Goal: Information Seeking & Learning: Learn about a topic

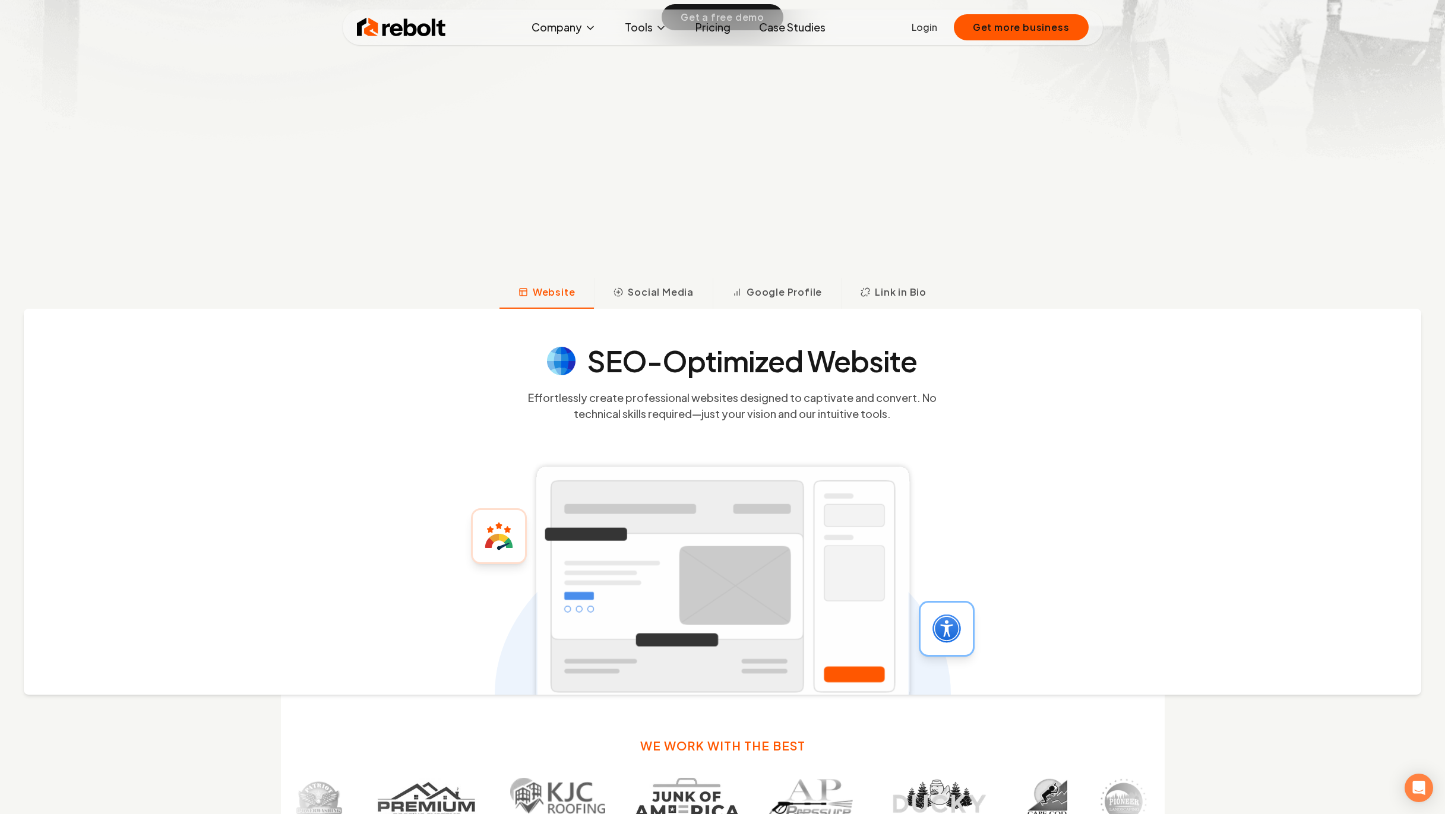
scroll to position [618, 0]
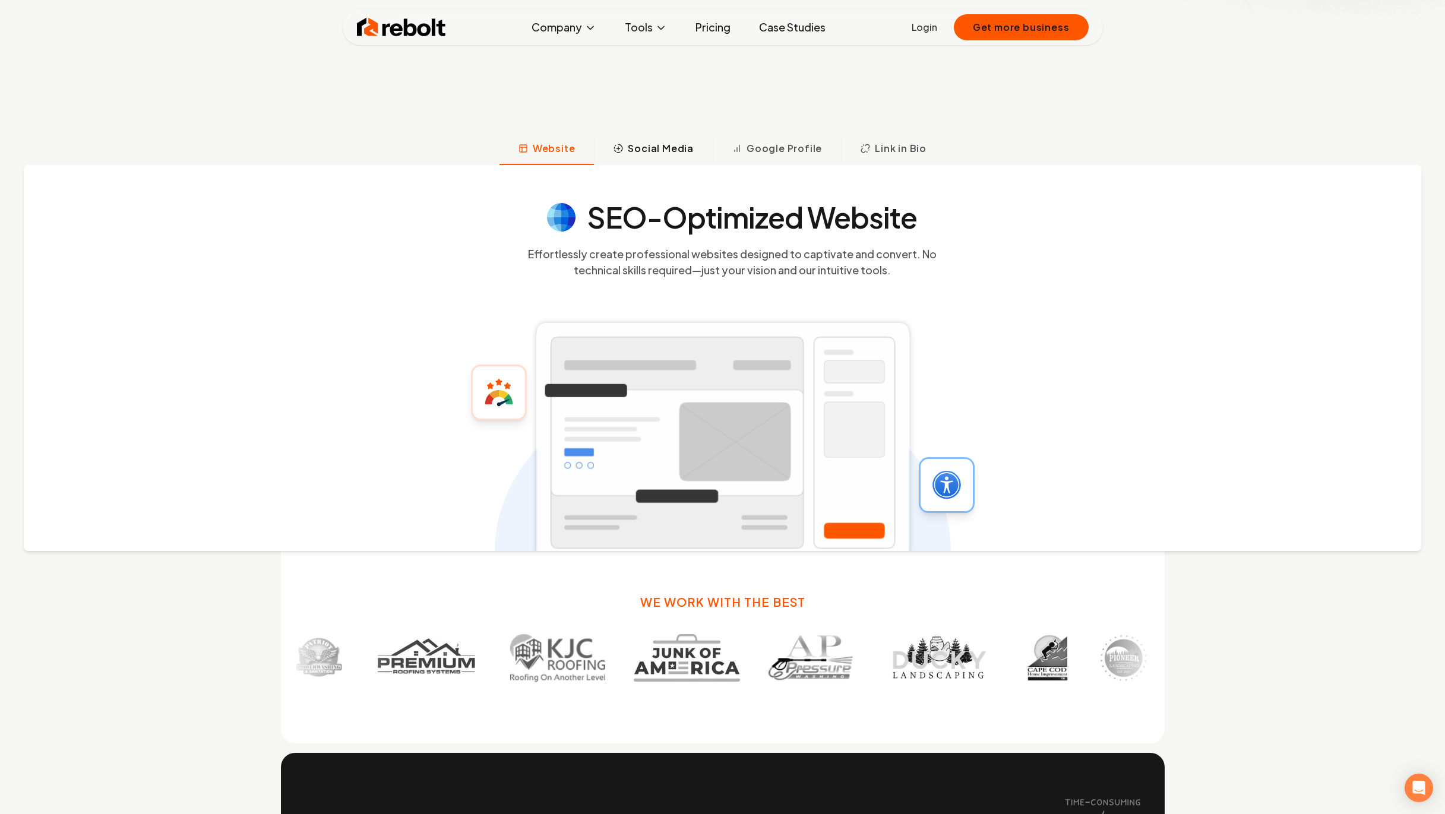
click at [651, 150] on span "Social Media" at bounding box center [661, 148] width 66 height 14
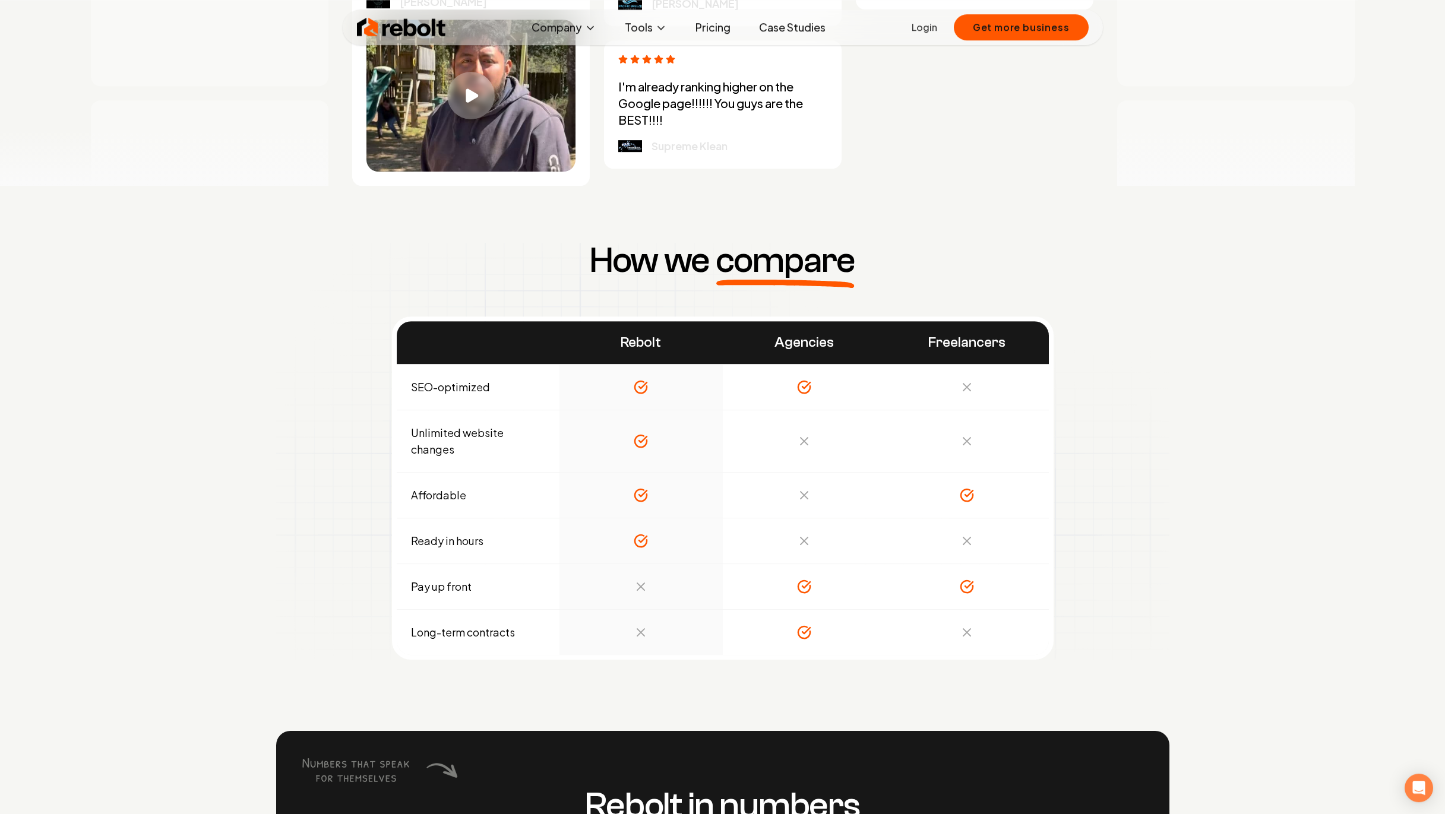
scroll to position [5723, 0]
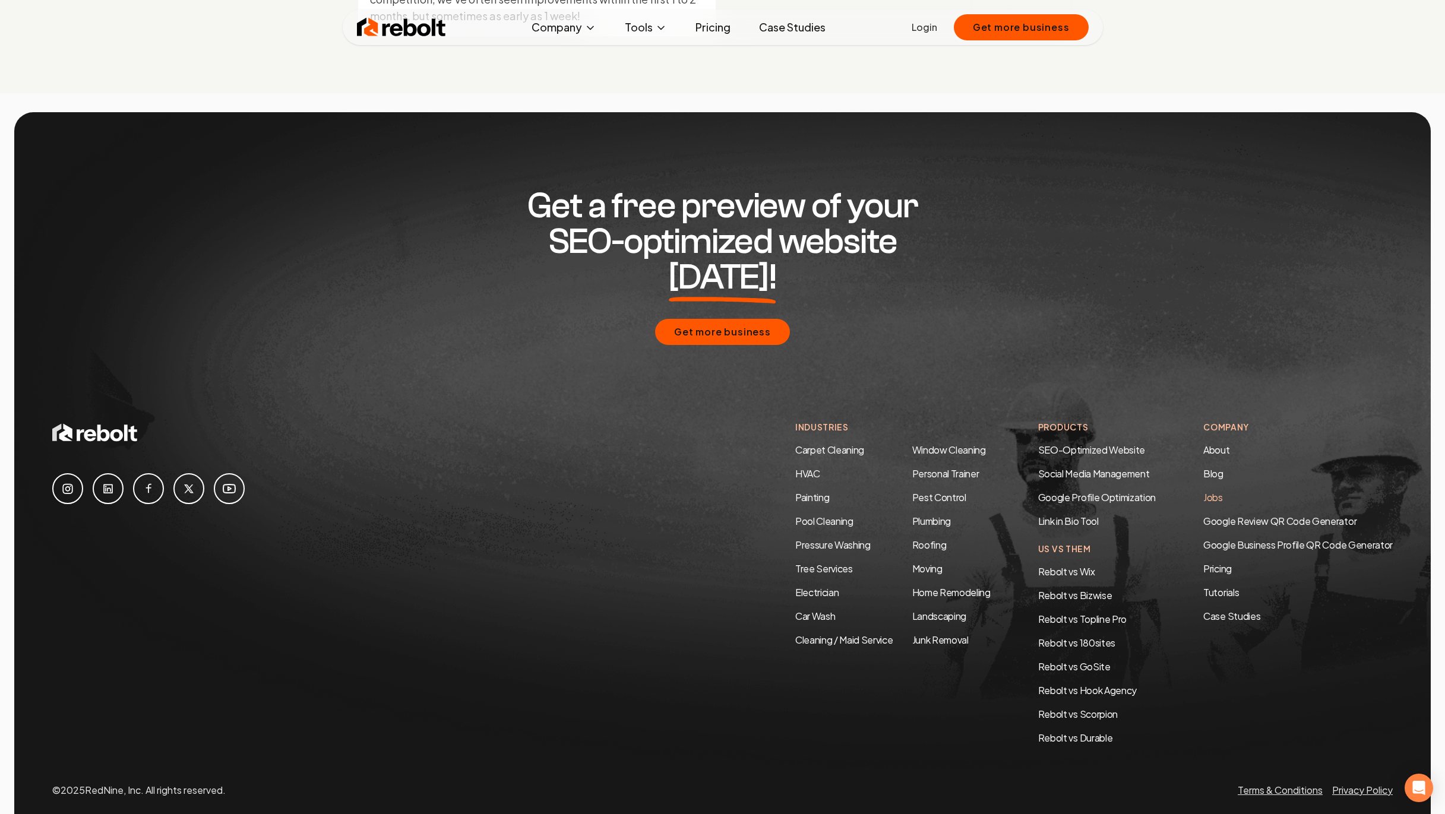
click at [1218, 491] on link "Jobs" at bounding box center [1213, 497] width 20 height 12
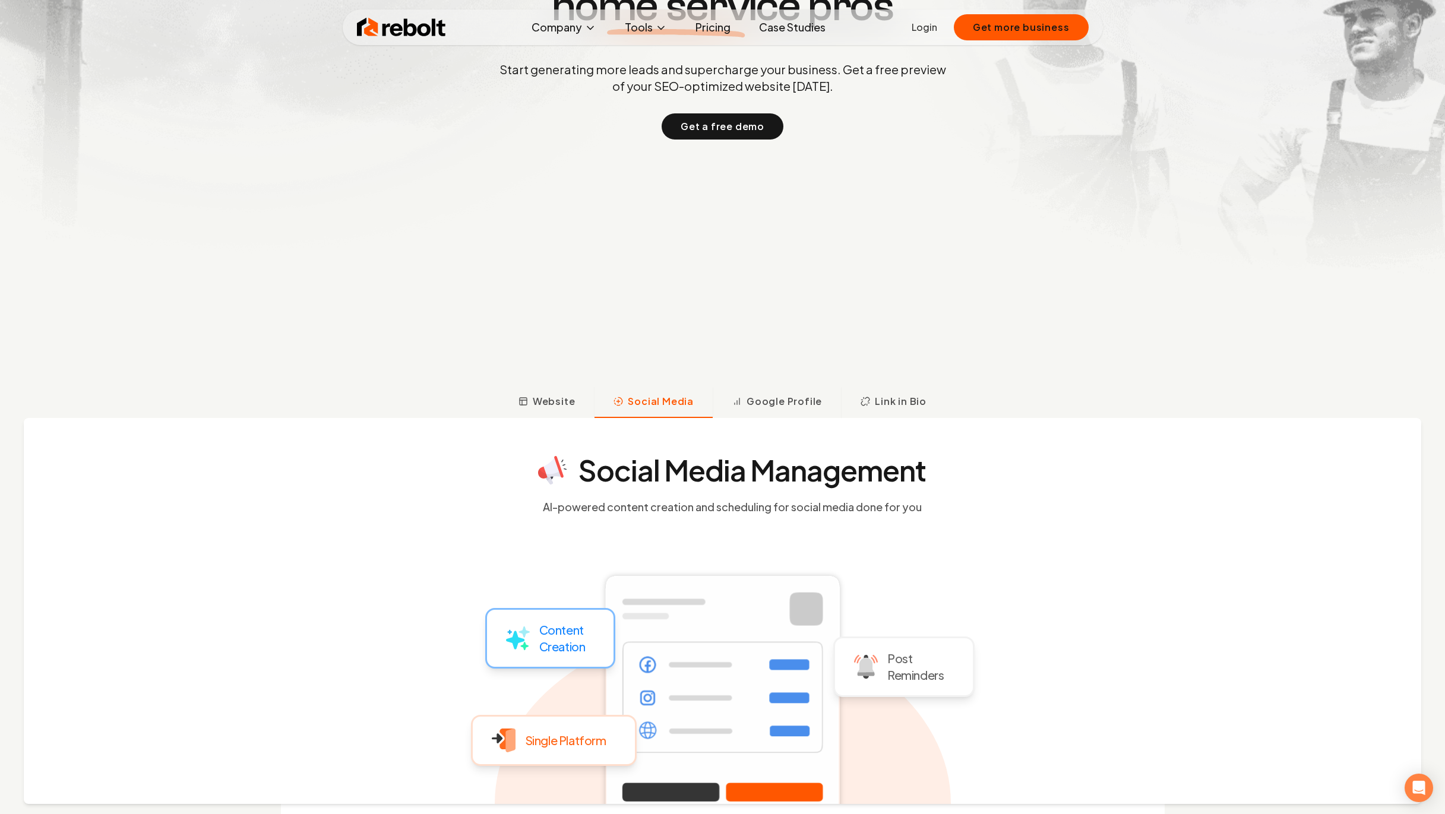
scroll to position [474, 0]
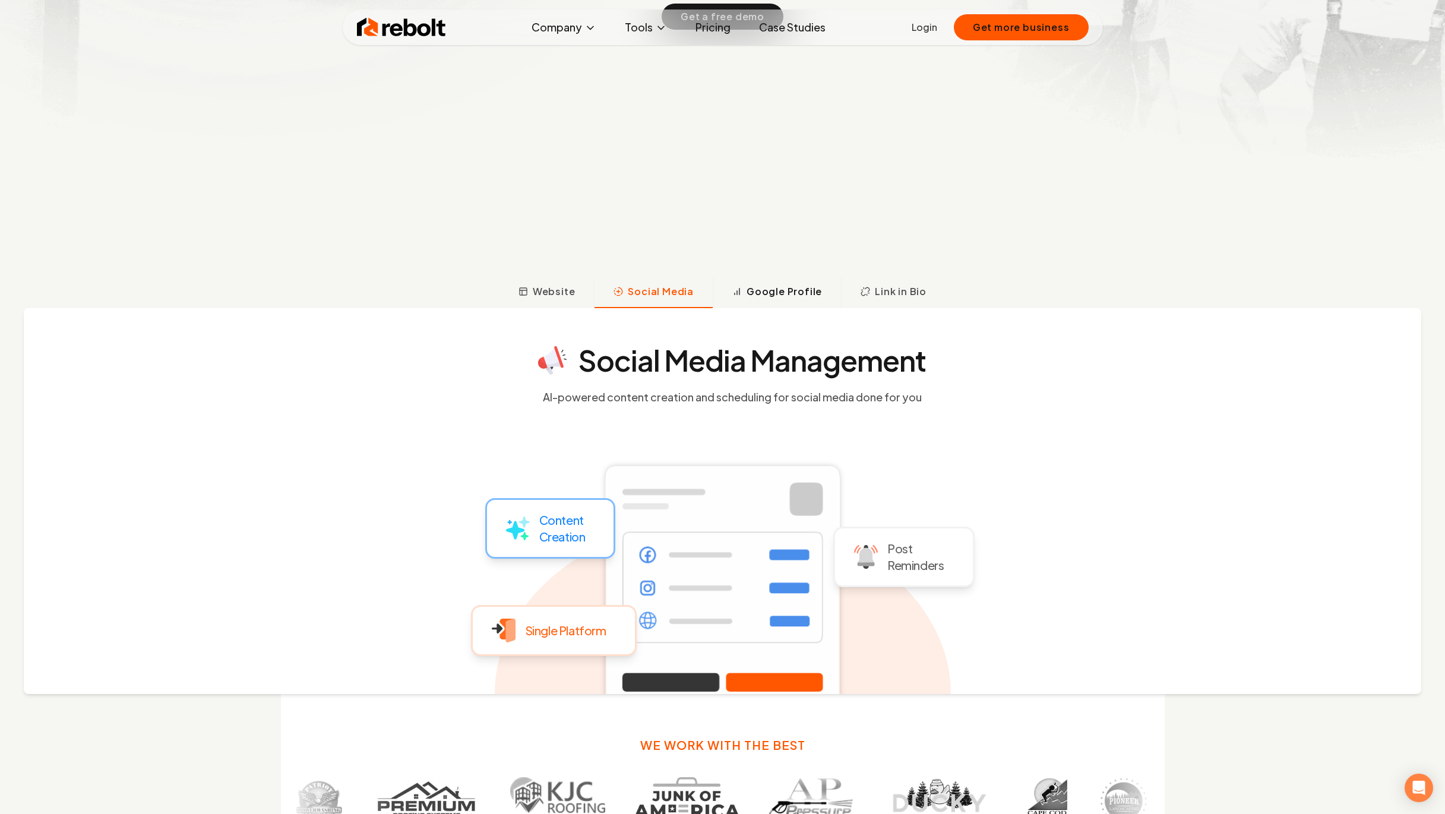
click at [786, 290] on span "Google Profile" at bounding box center [783, 291] width 75 height 14
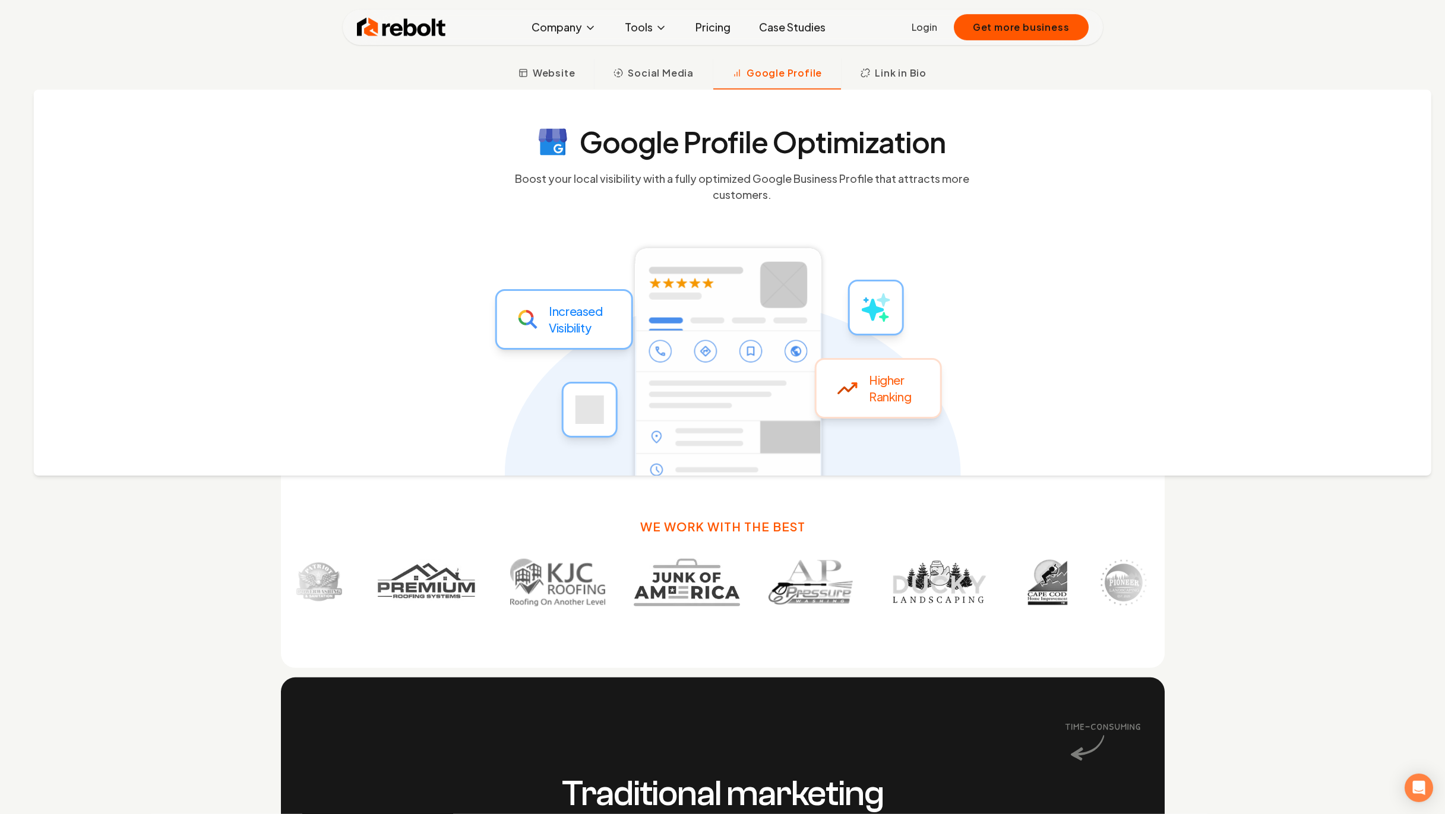
scroll to position [693, 0]
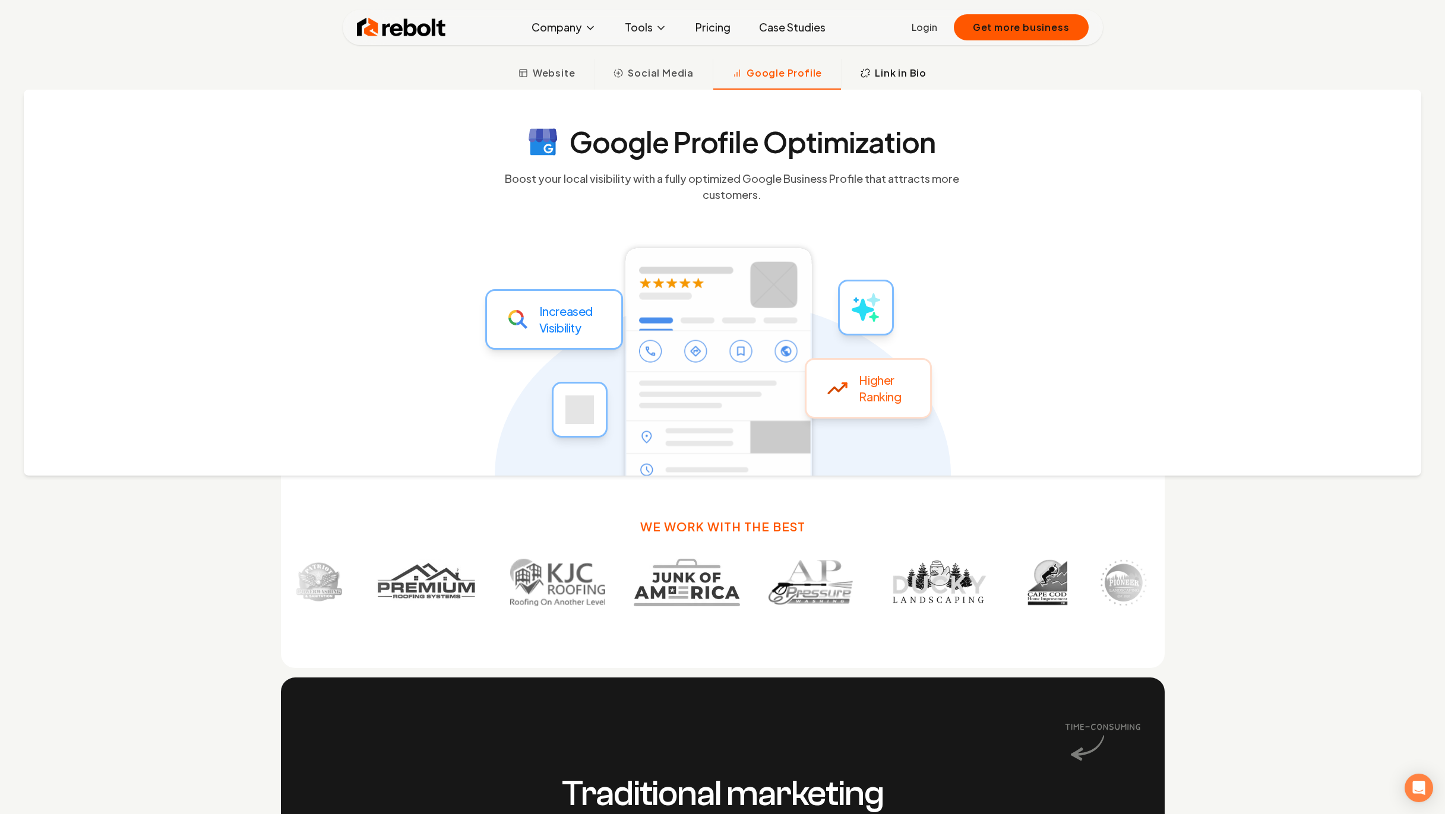
click at [888, 77] on span "Link in Bio" at bounding box center [901, 73] width 52 height 14
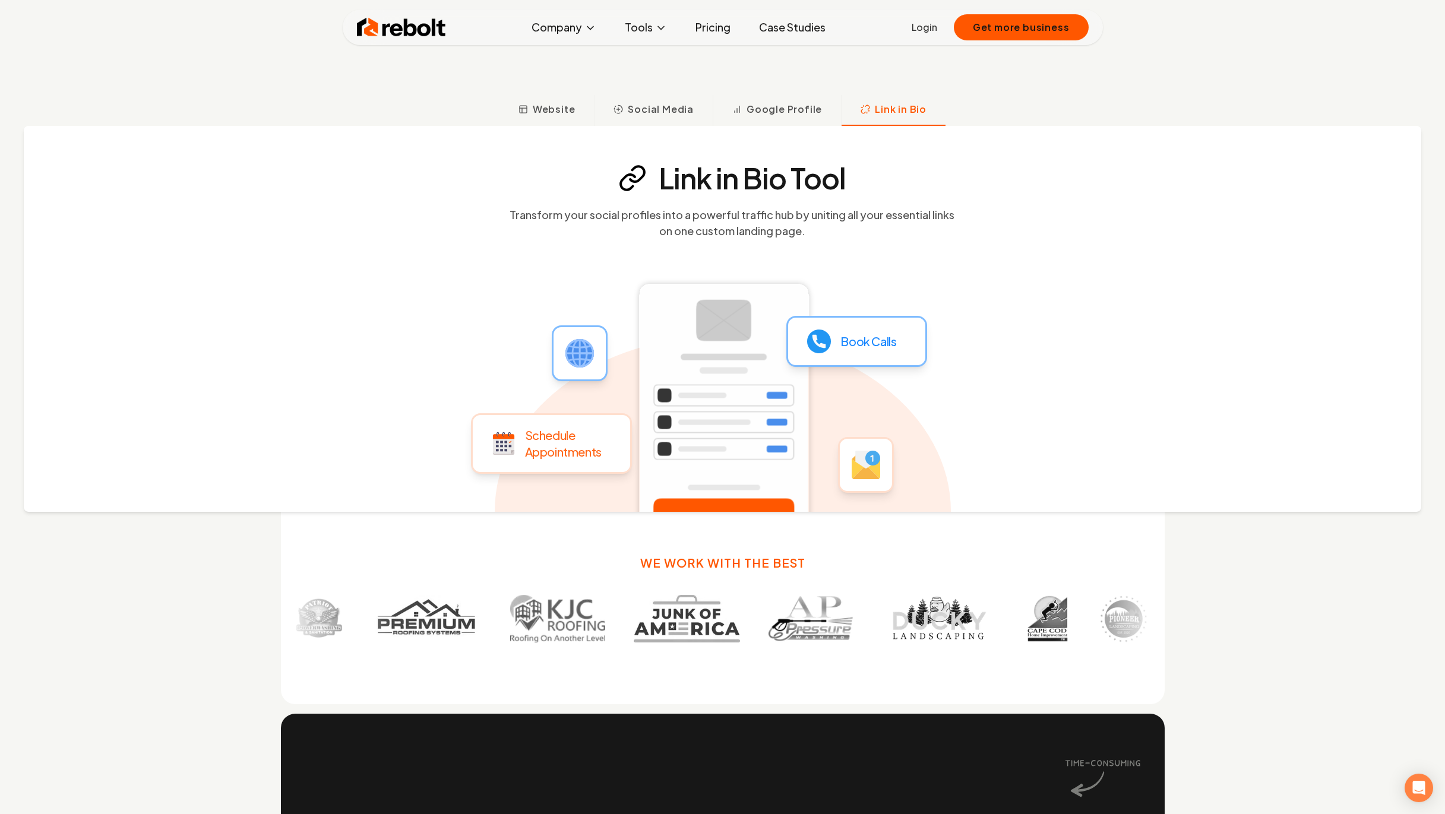
scroll to position [659, 0]
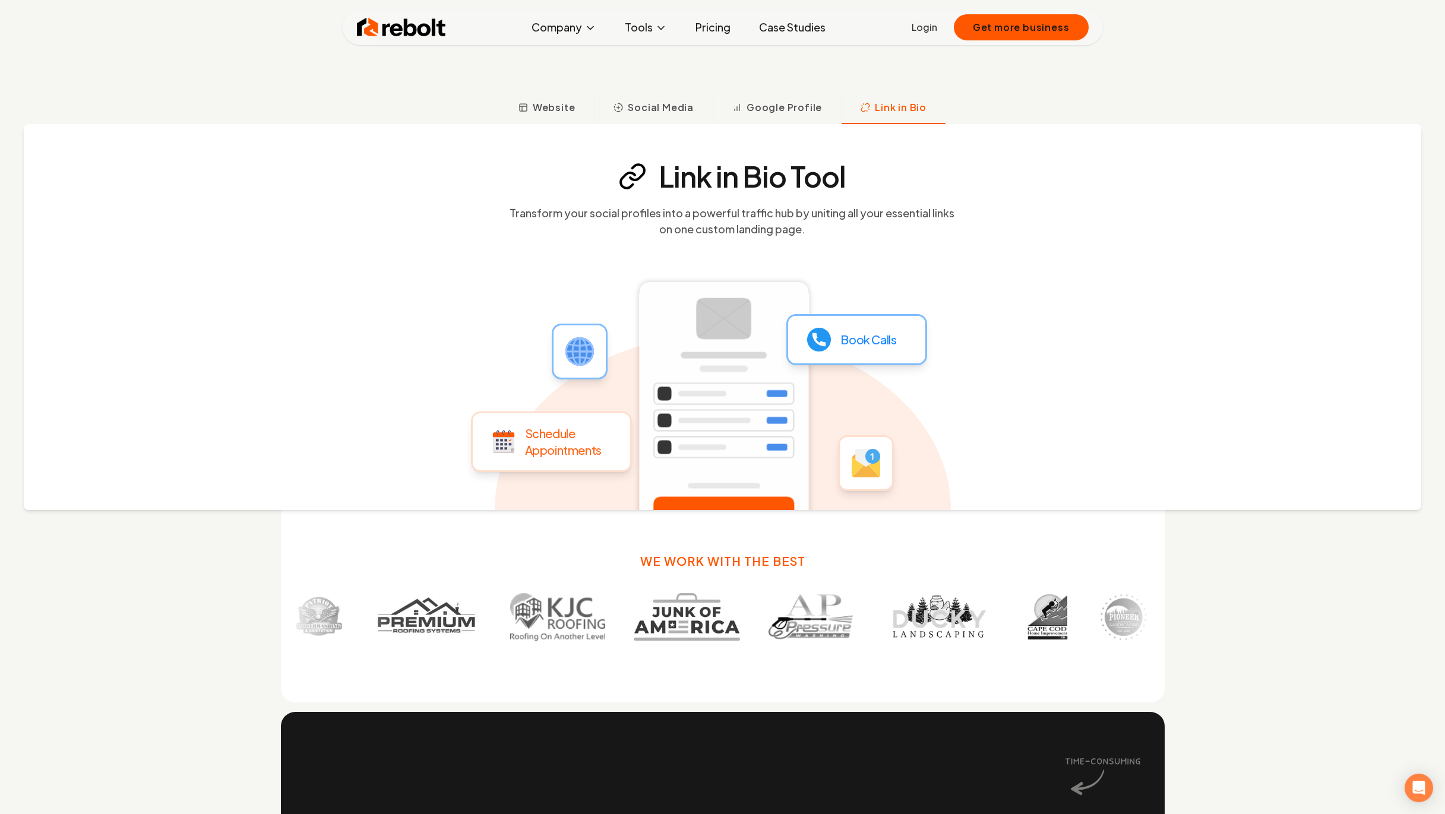
click at [719, 30] on link "Pricing" at bounding box center [713, 27] width 54 height 24
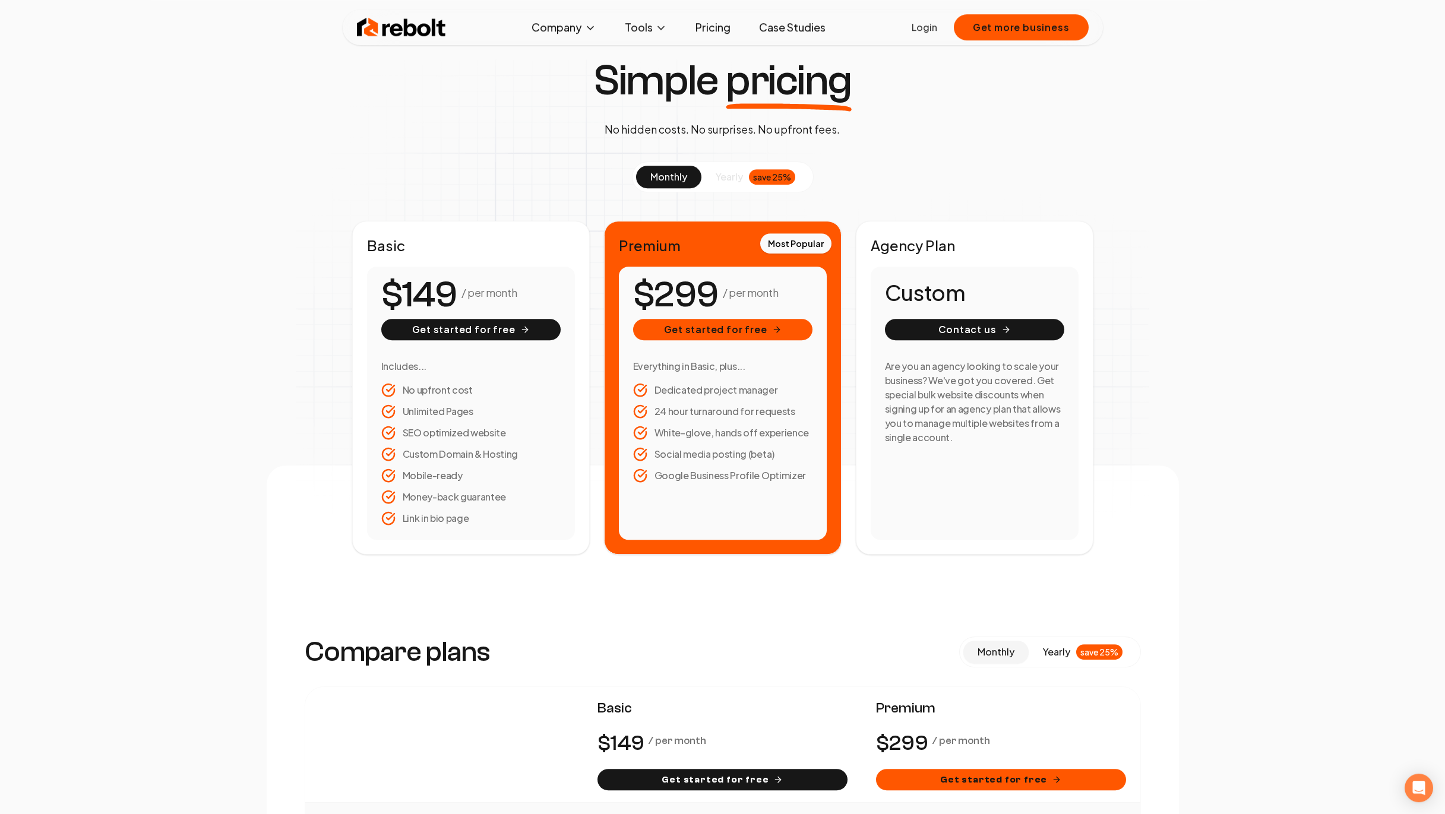
scroll to position [2, 0]
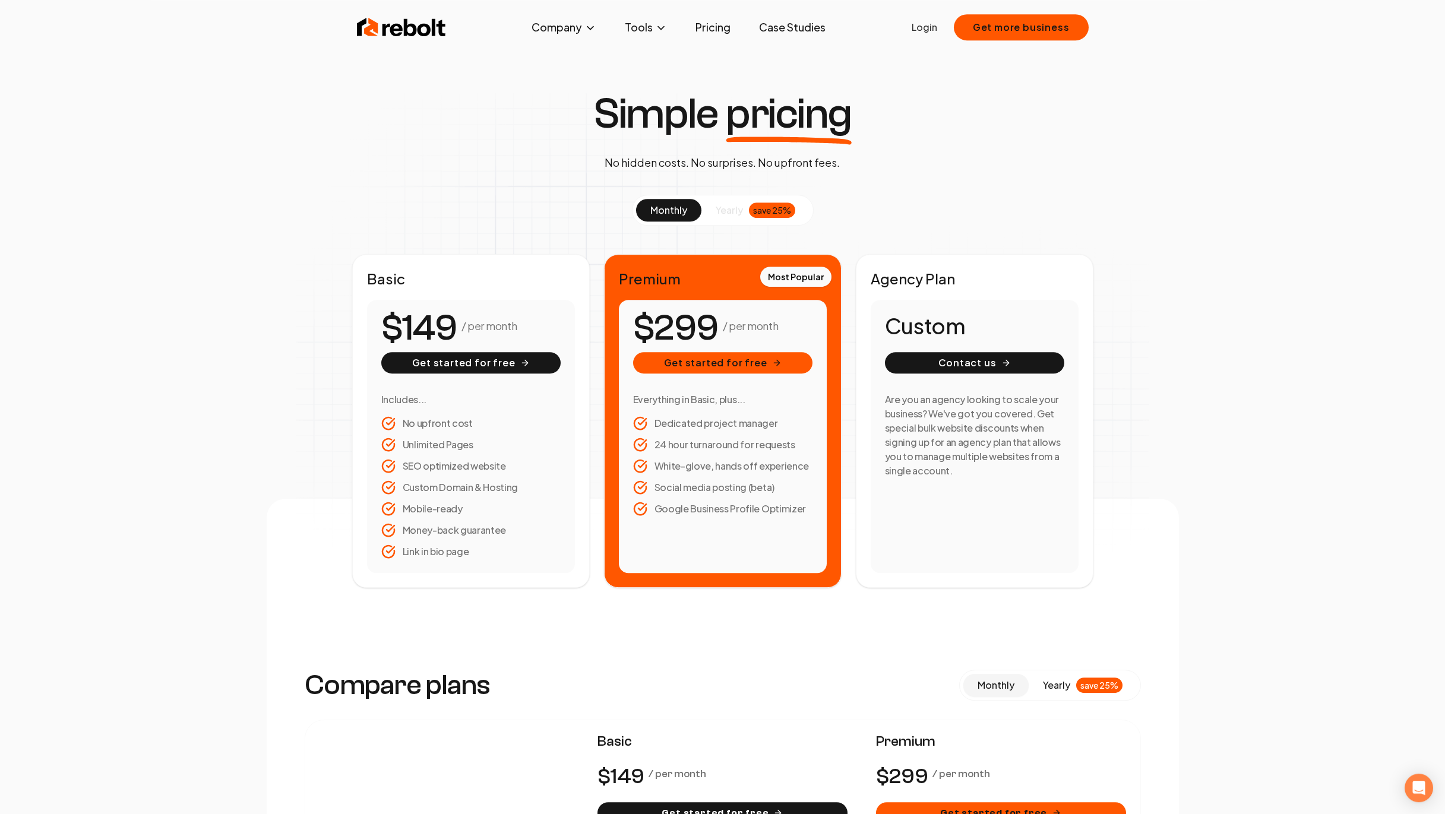
click at [732, 216] on span "yearly" at bounding box center [729, 210] width 27 height 14
click at [796, 28] on link "Case Studies" at bounding box center [792, 27] width 86 height 24
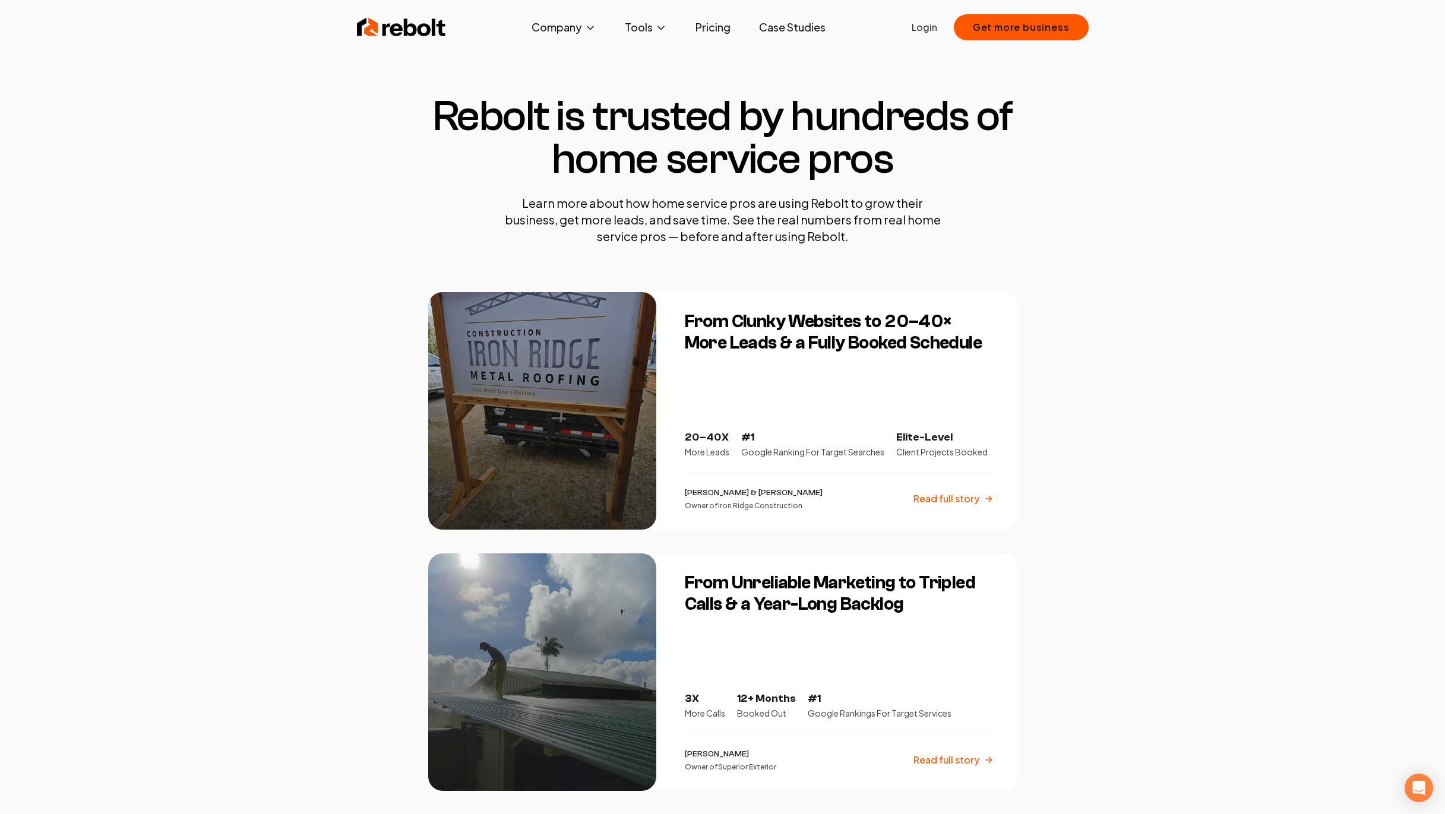
click at [760, 330] on h3 "From Clunky Websites to 20–40× More Leads & a Fully Booked Schedule" at bounding box center [839, 332] width 309 height 43
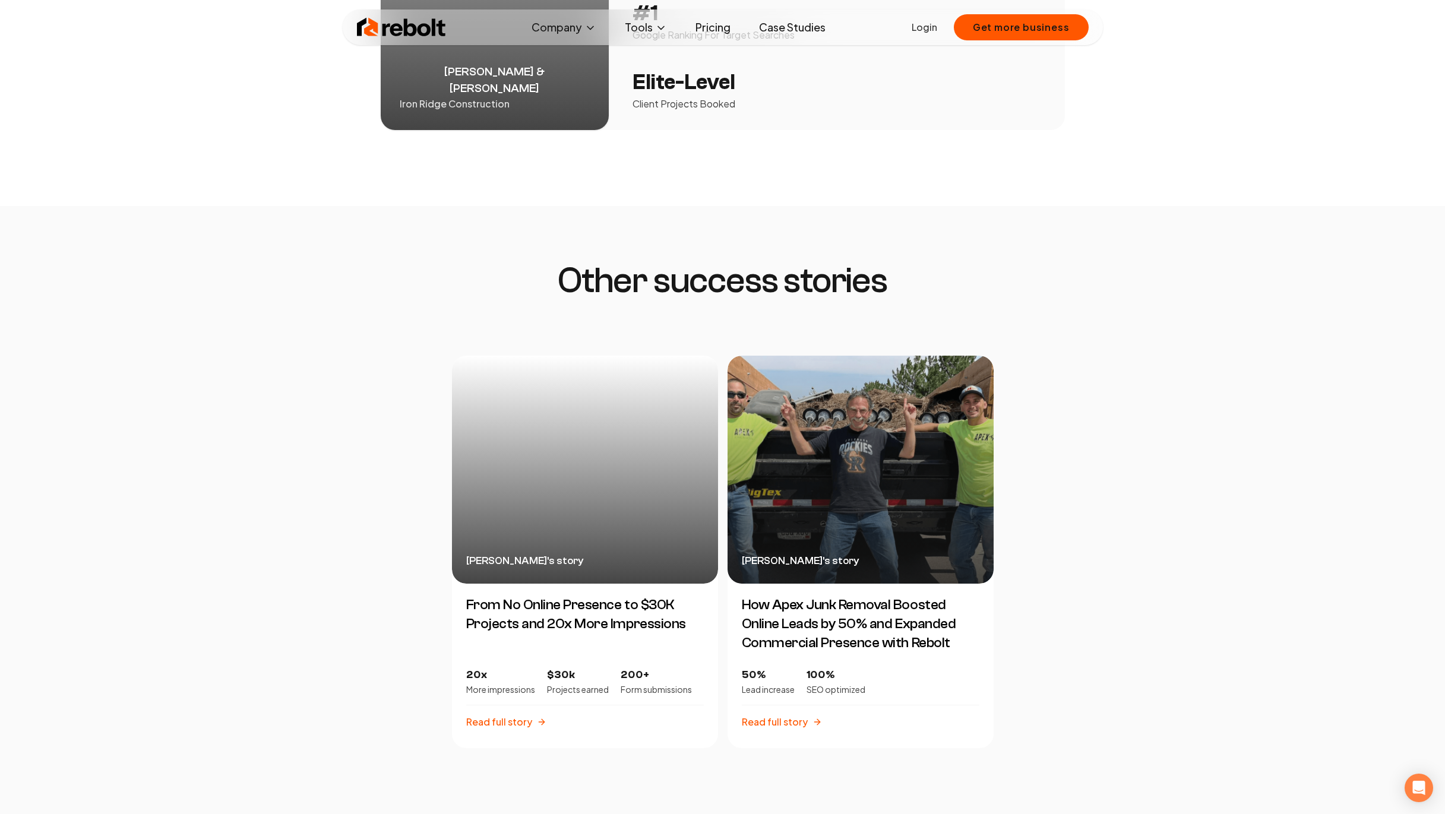
scroll to position [2477, 0]
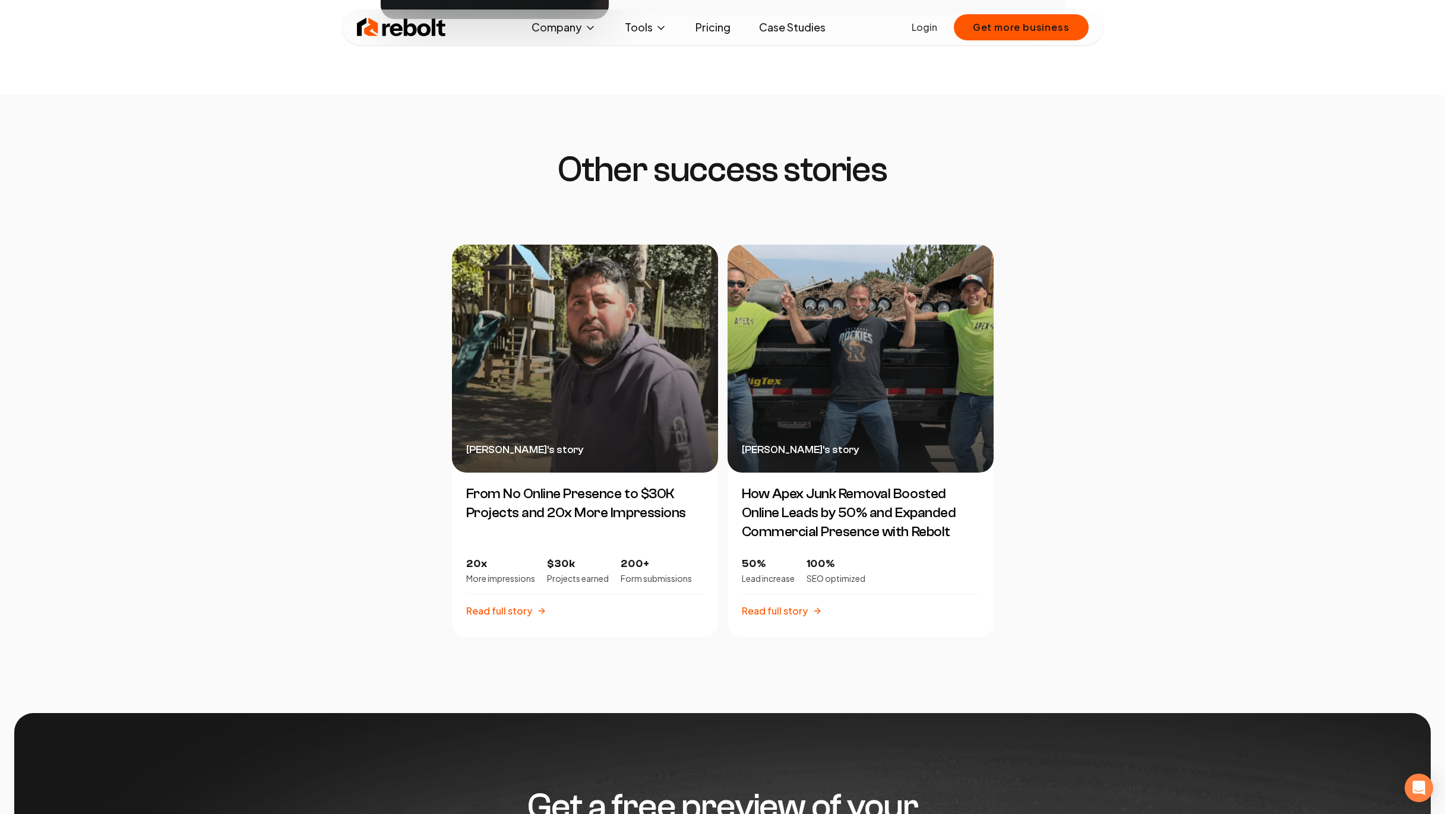
click at [516, 394] on div "Ricardo Ruiz 's story" at bounding box center [585, 359] width 266 height 228
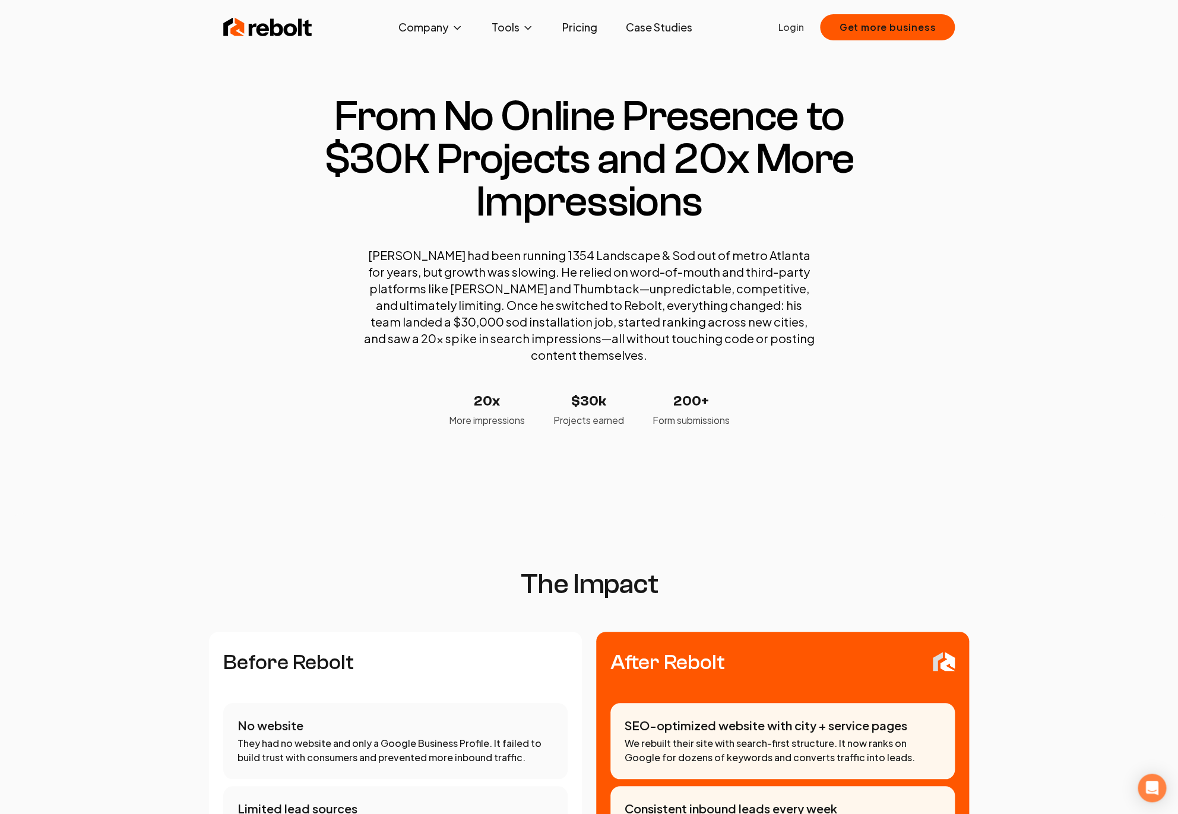
click at [257, 24] on img at bounding box center [267, 27] width 89 height 24
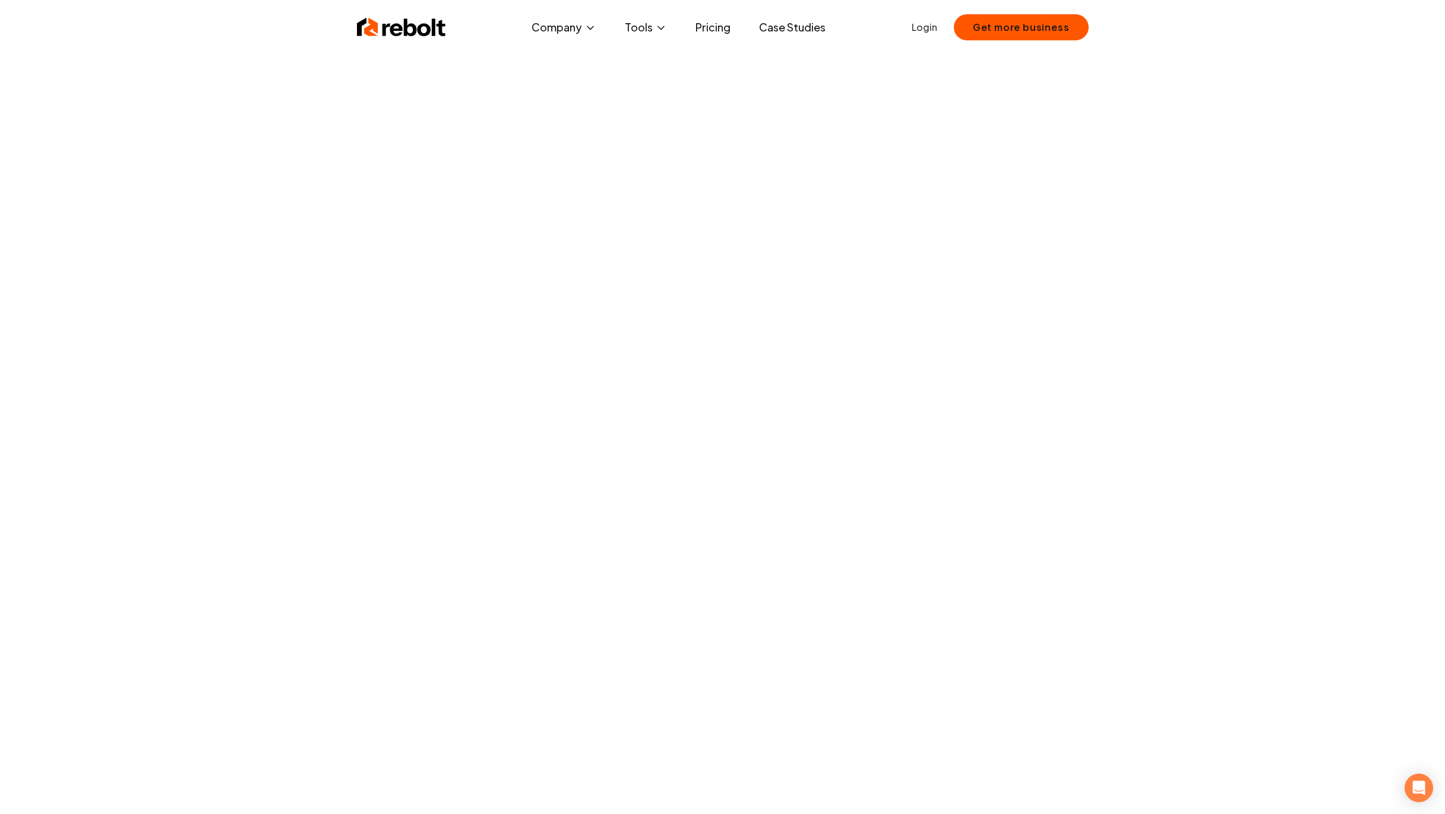
scroll to position [11, 0]
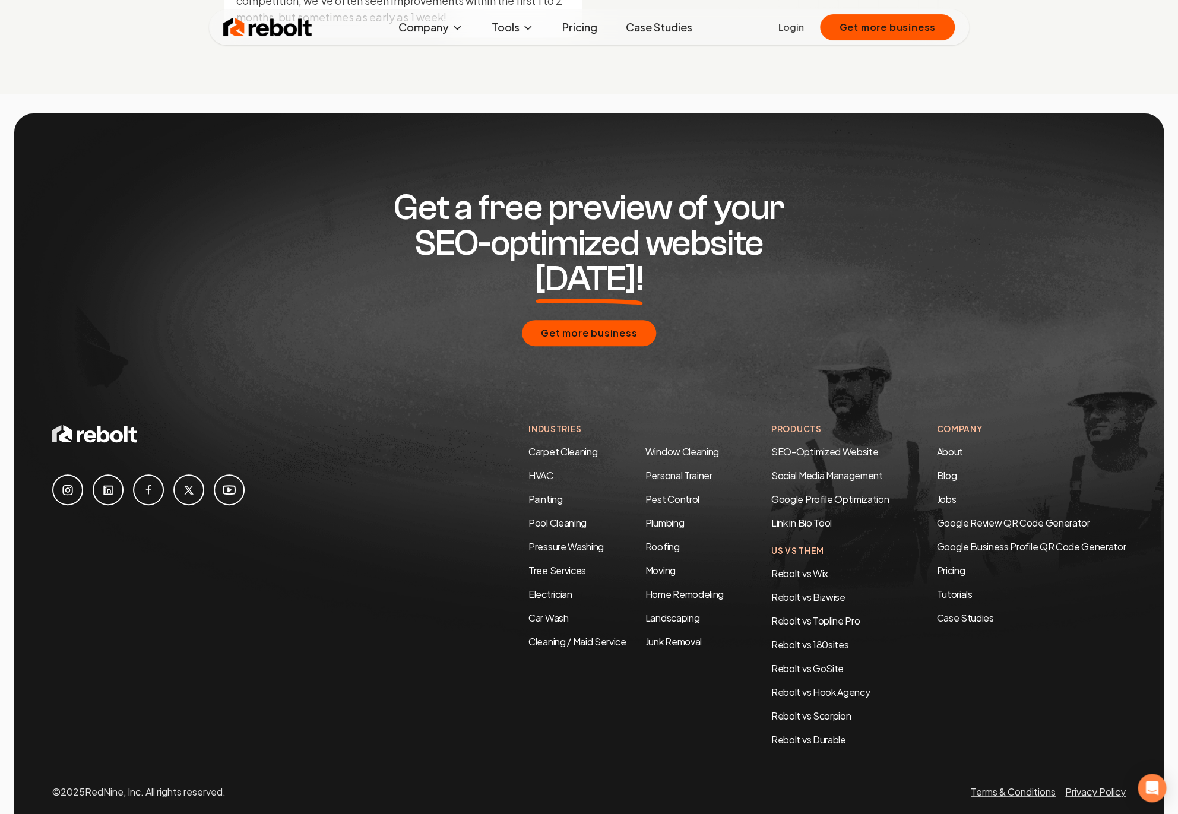
scroll to position [5723, 0]
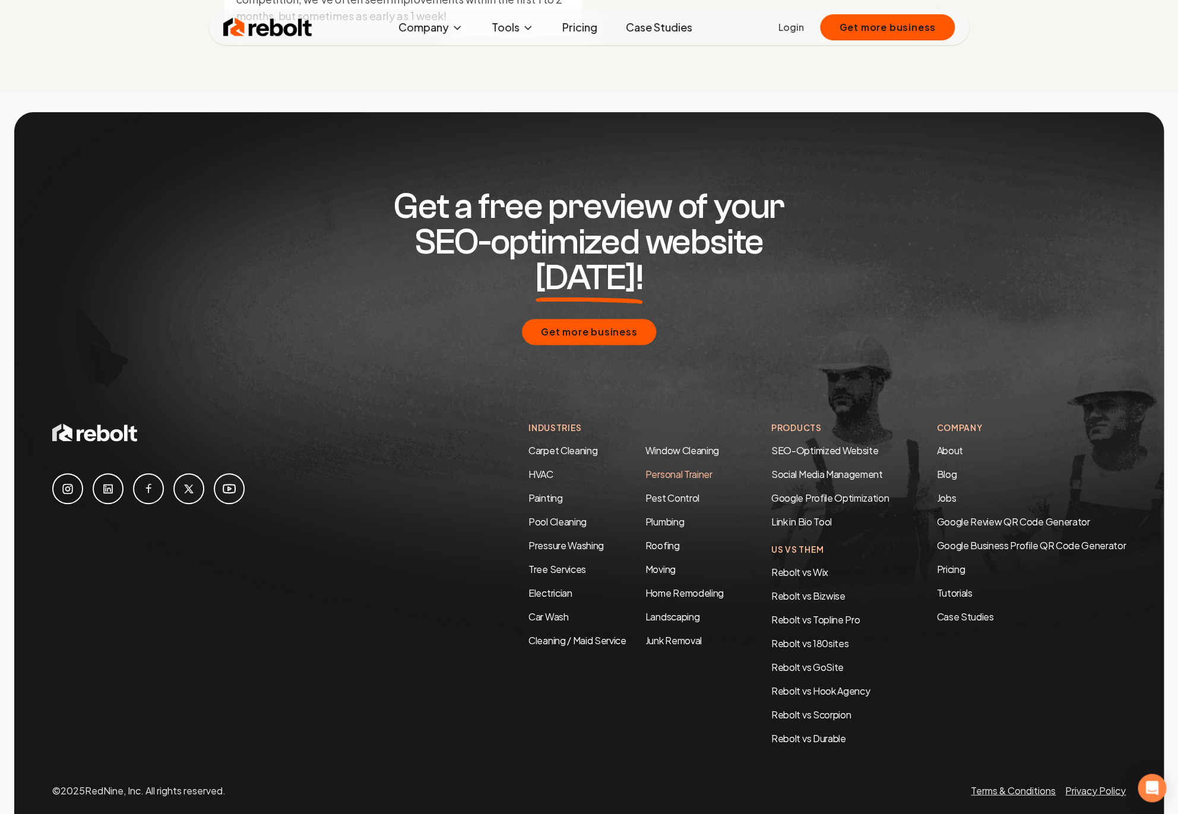
click at [662, 467] on link "Personal Trainer" at bounding box center [678, 473] width 67 height 12
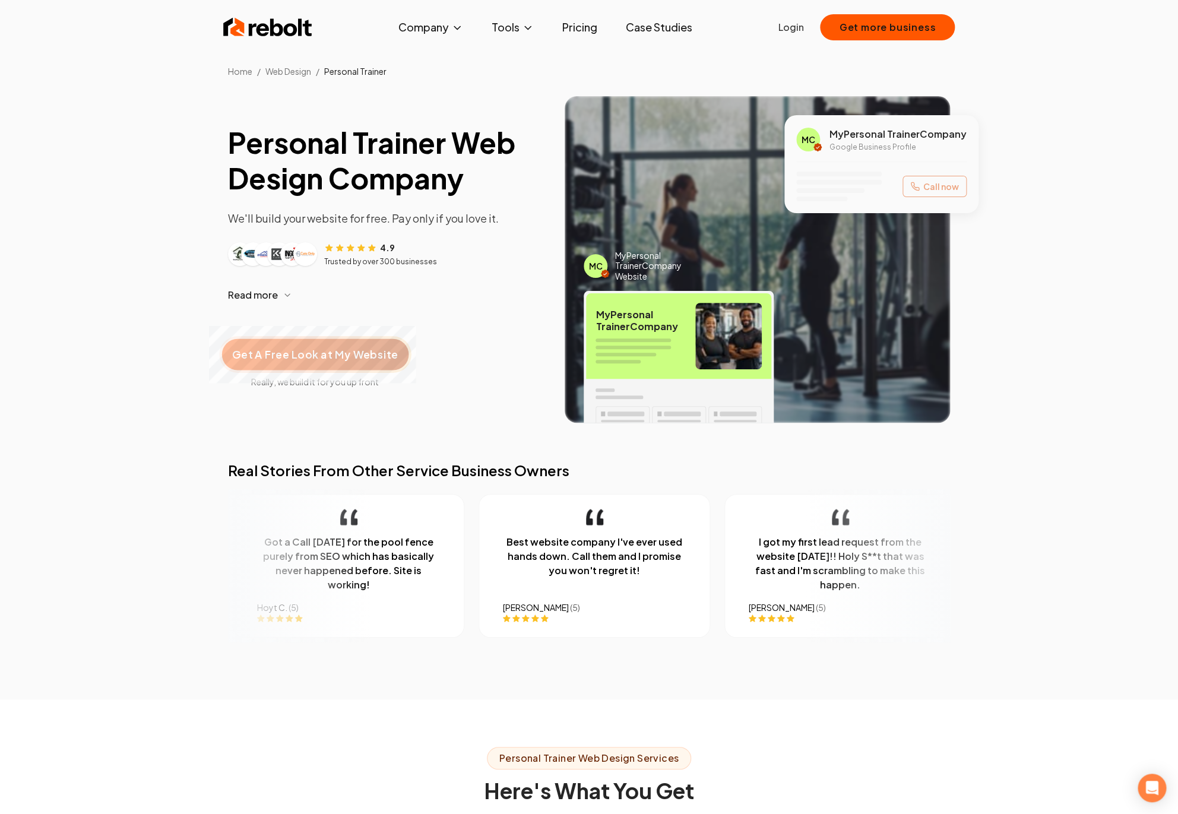
click at [287, 357] on span "Get A Free Look at My Website" at bounding box center [315, 354] width 166 height 15
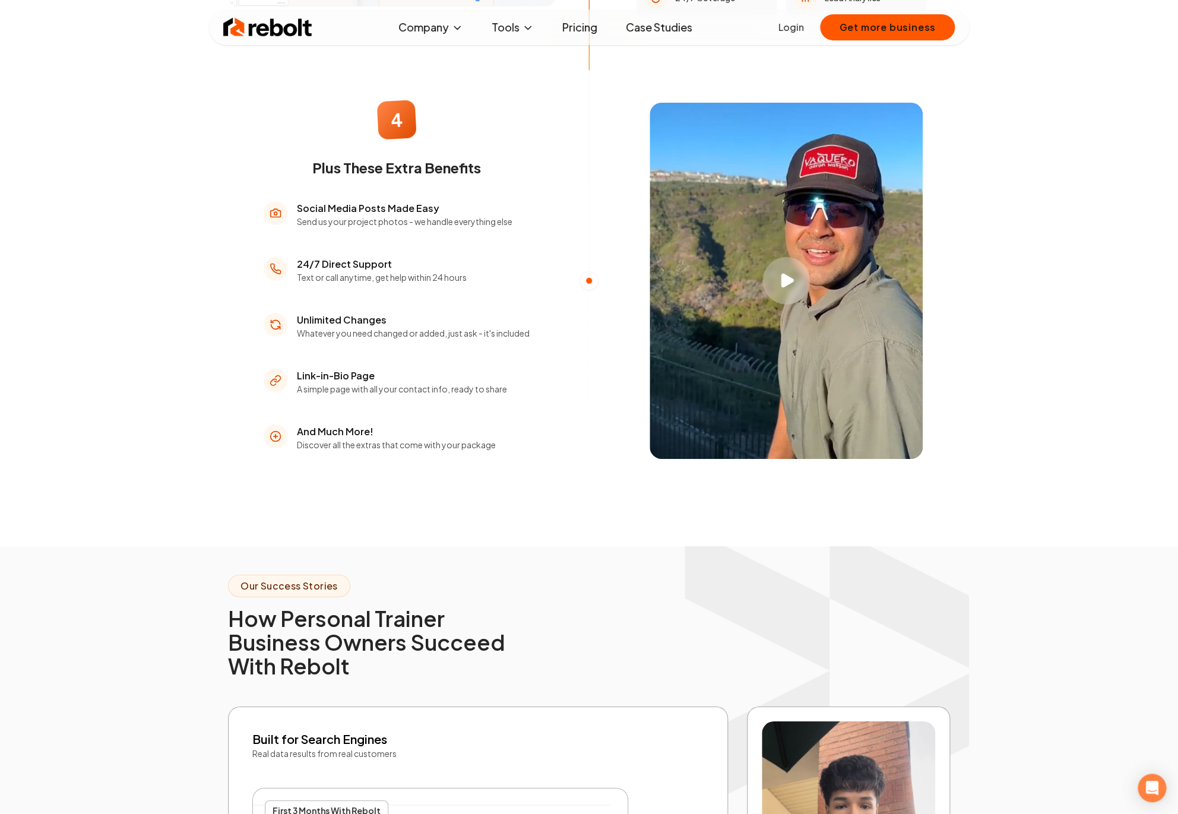
scroll to position [1812, 0]
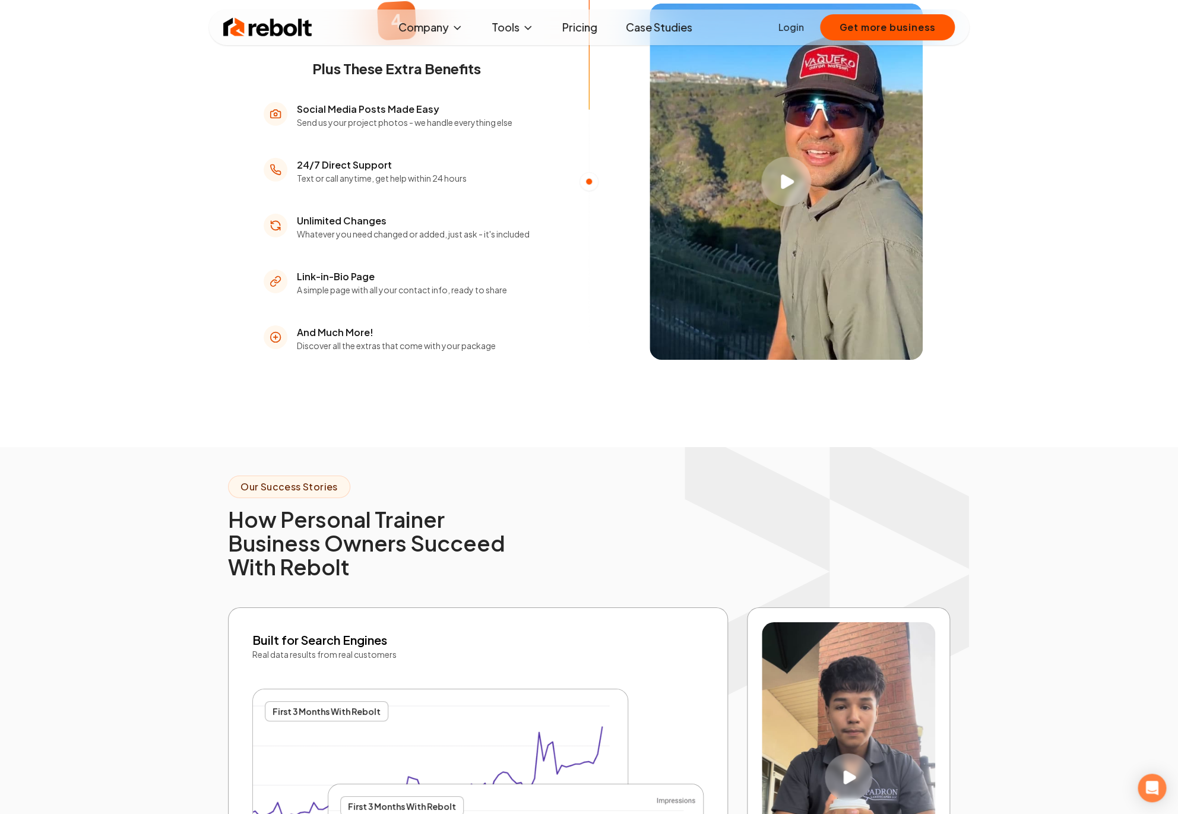
click at [784, 189] on icon "Play video" at bounding box center [787, 181] width 13 height 15
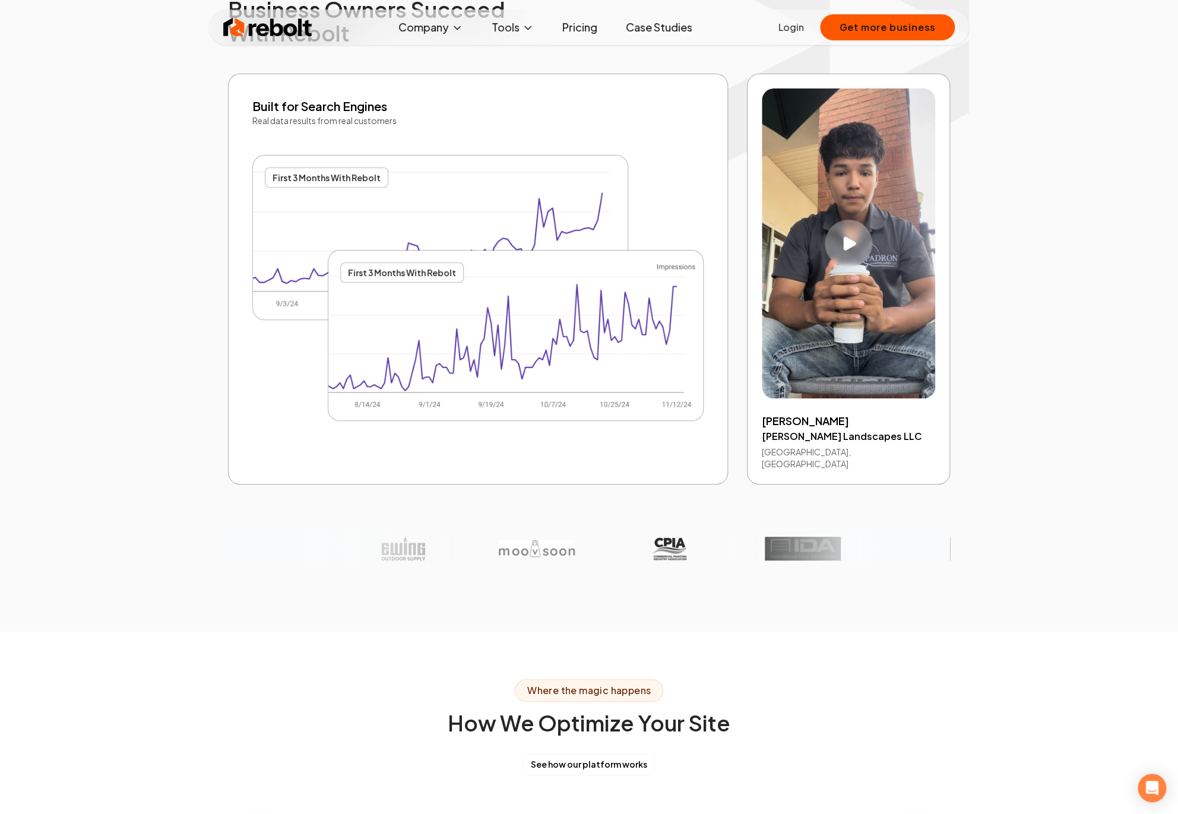
scroll to position [2357, 0]
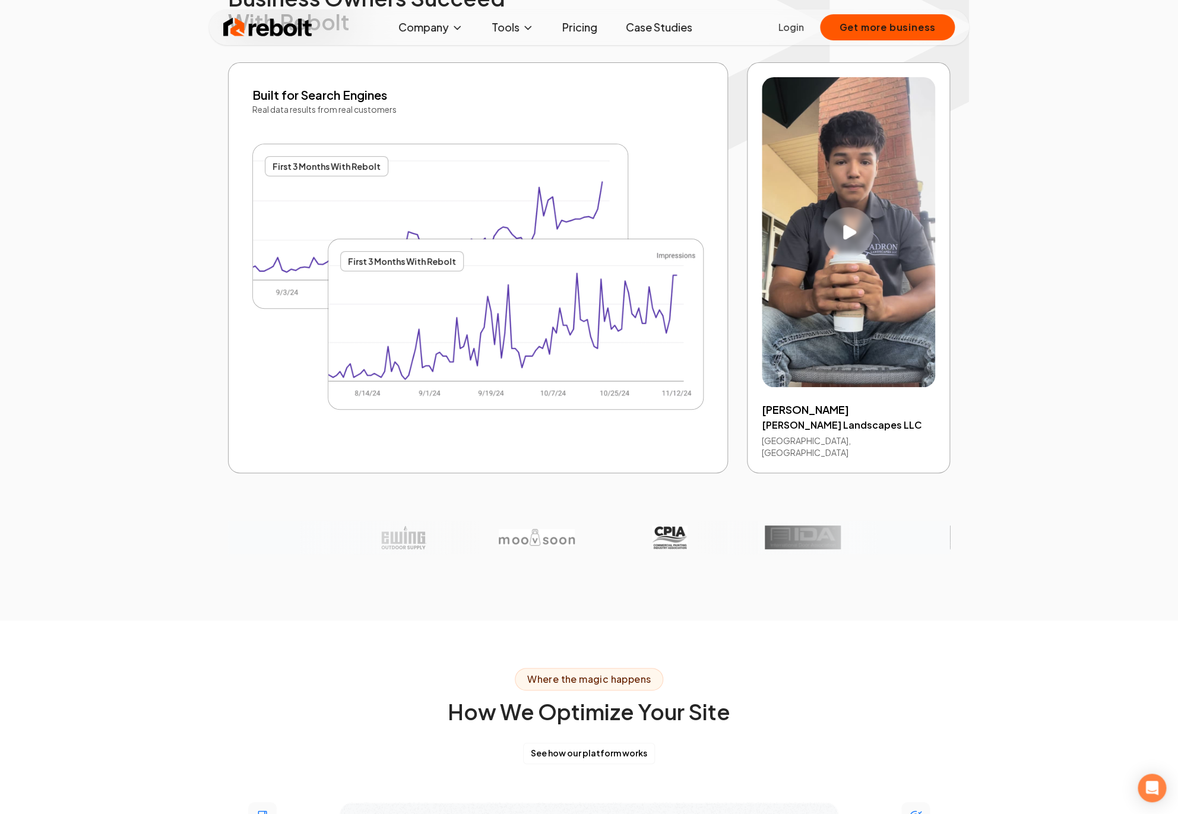
click at [848, 240] on icon "Play video" at bounding box center [849, 232] width 13 height 15
click at [241, 343] on div "Built for Search Engines Real data results from real customers First 3 Months W…" at bounding box center [478, 267] width 500 height 411
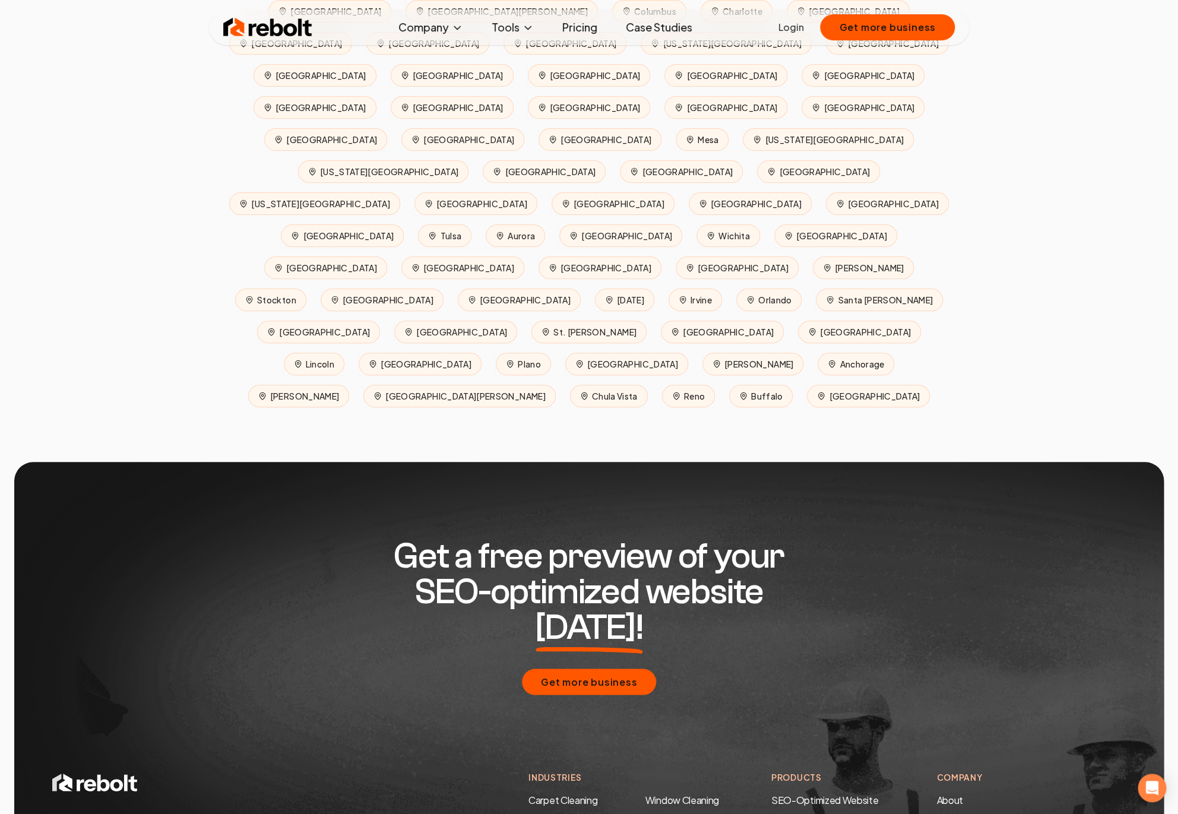
scroll to position [5263, 0]
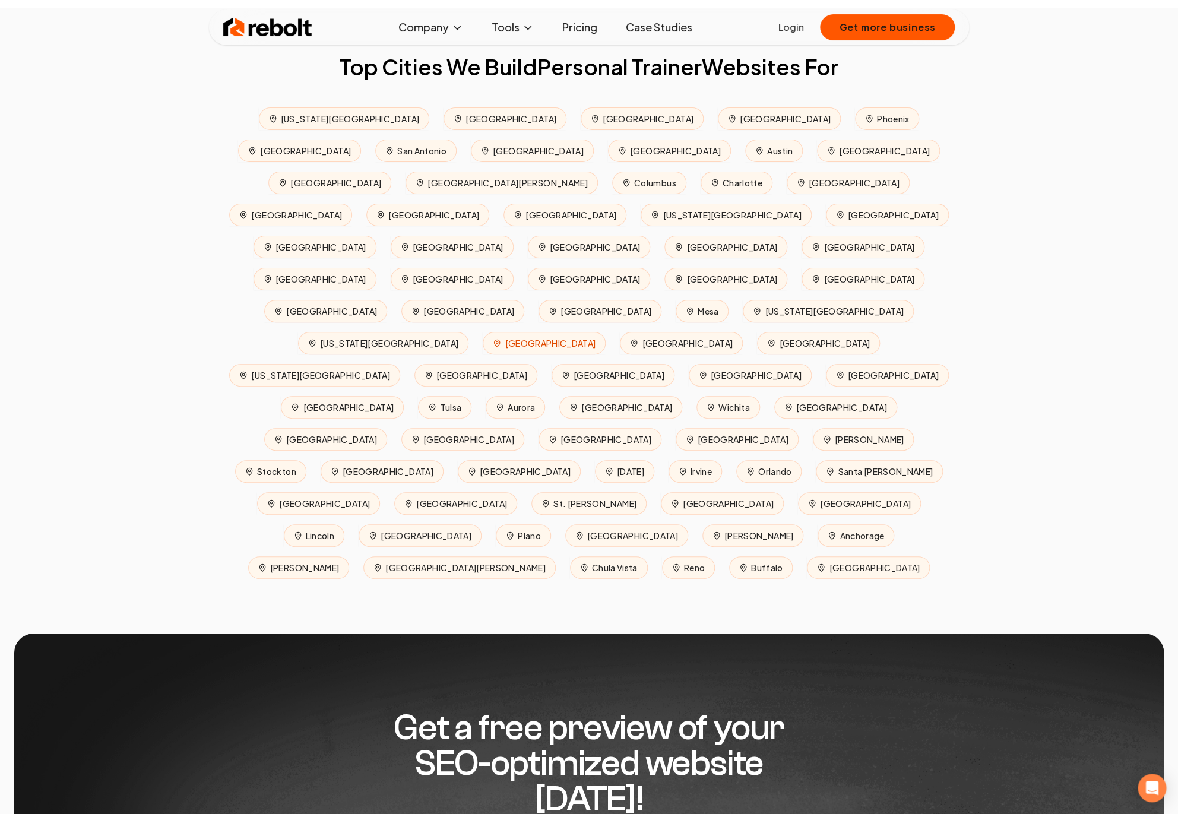
click at [606, 355] on span "Atlanta" at bounding box center [544, 343] width 123 height 23
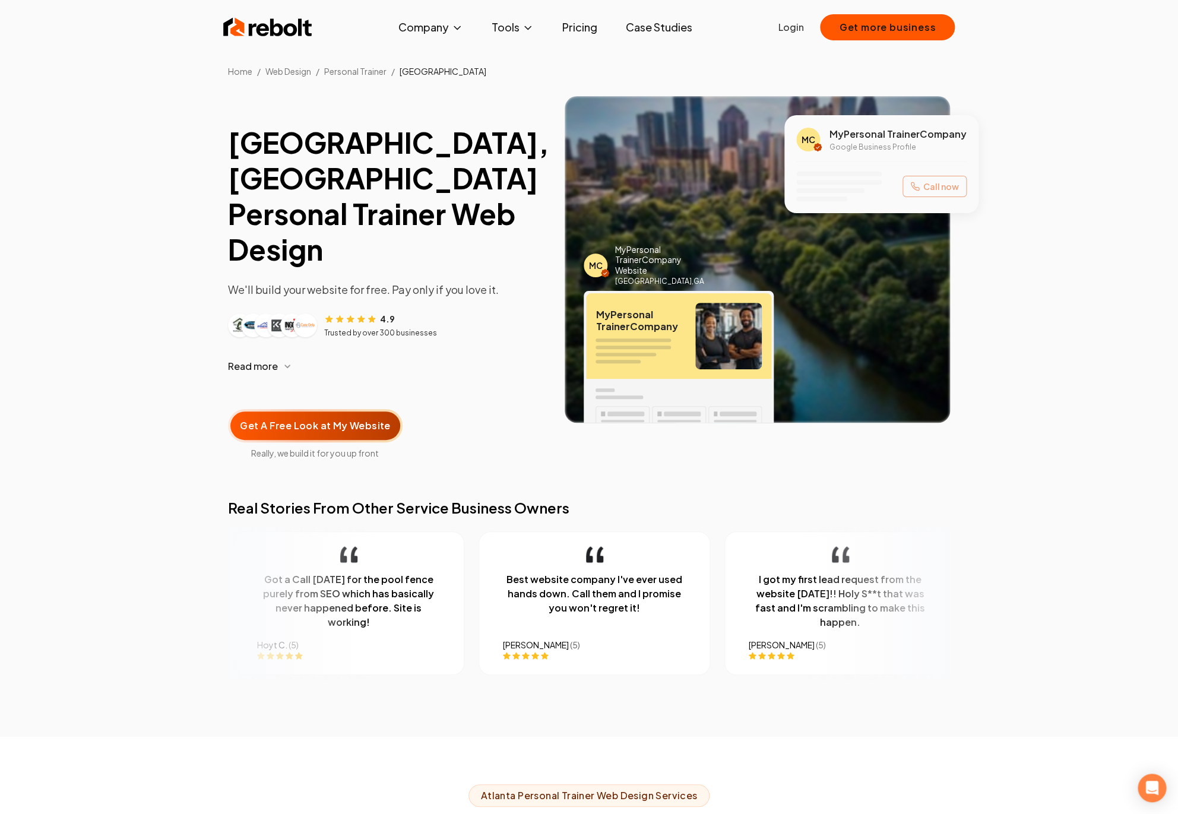
click at [277, 30] on img at bounding box center [267, 27] width 89 height 24
click at [355, 71] on link "Personal Trainer" at bounding box center [355, 71] width 62 height 11
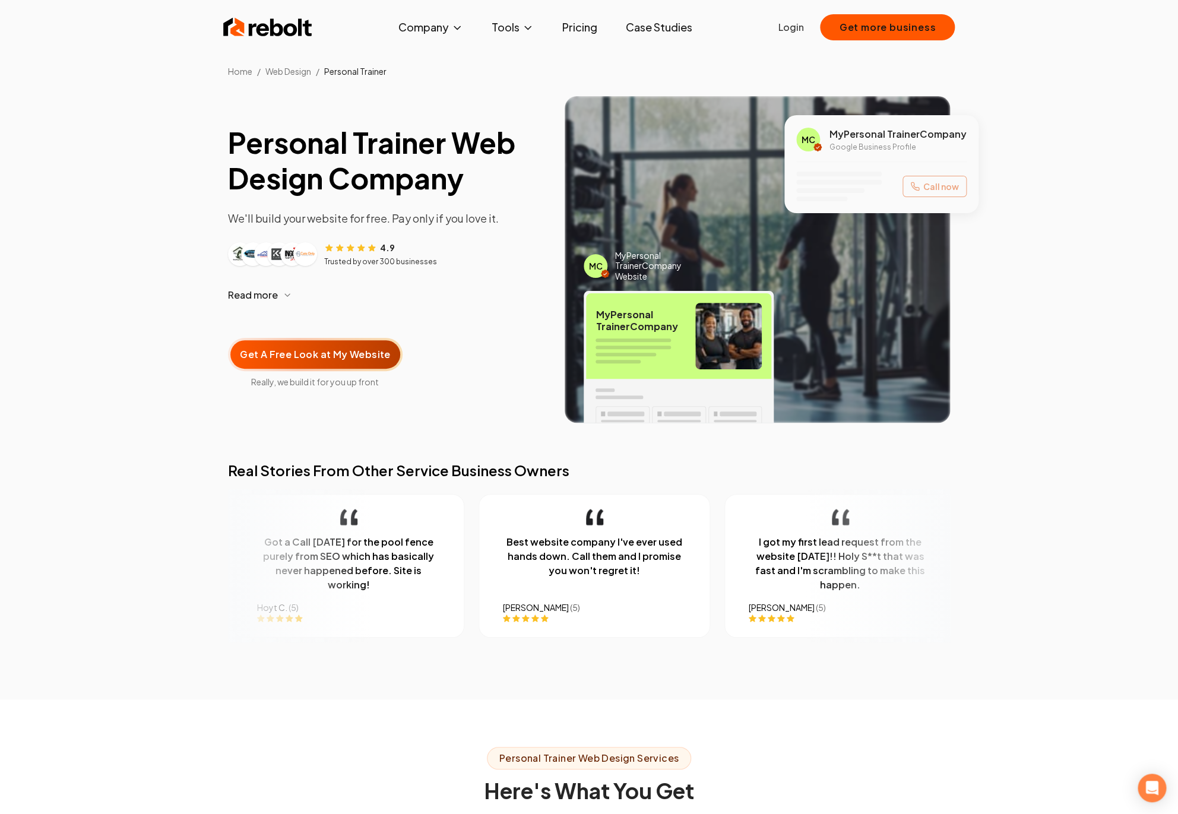
click at [272, 74] on span "Web Design" at bounding box center [288, 71] width 46 height 11
click at [286, 72] on span "Web Design" at bounding box center [288, 71] width 46 height 11
click at [240, 72] on link "Home" at bounding box center [240, 71] width 24 height 11
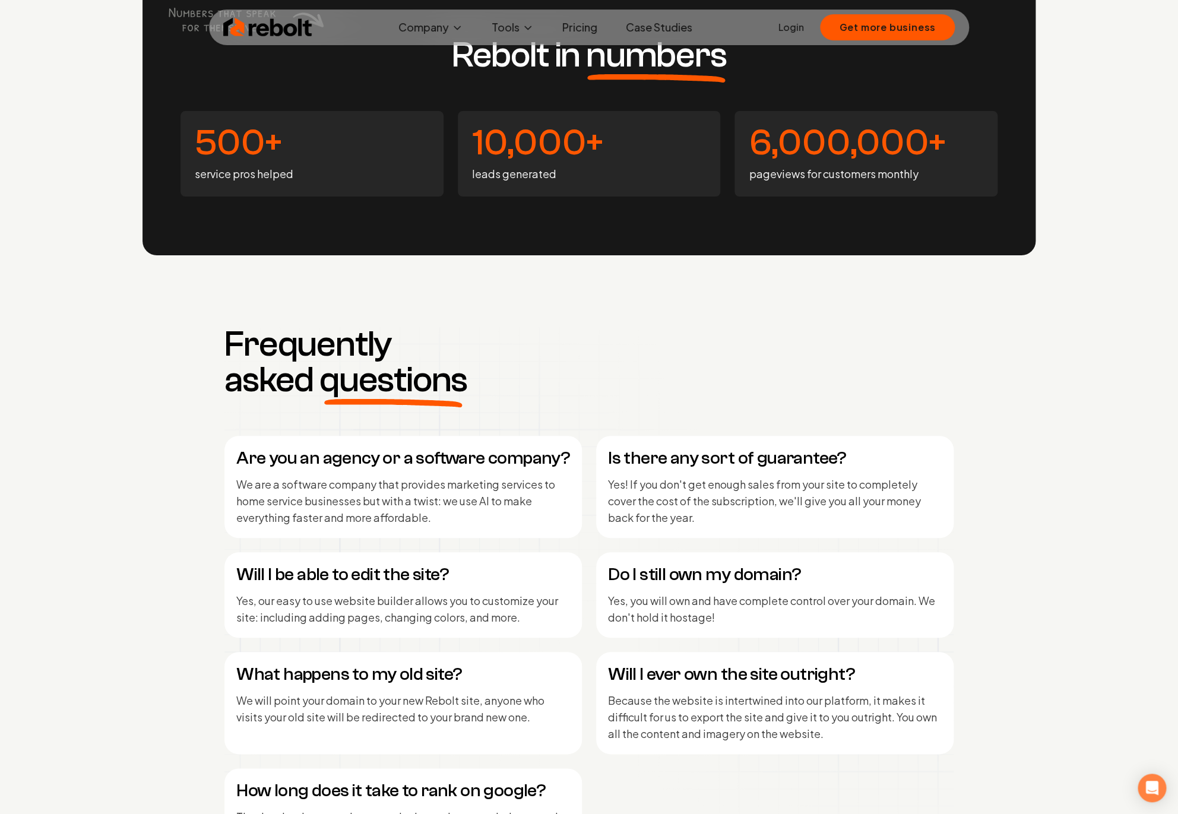
scroll to position [5723, 0]
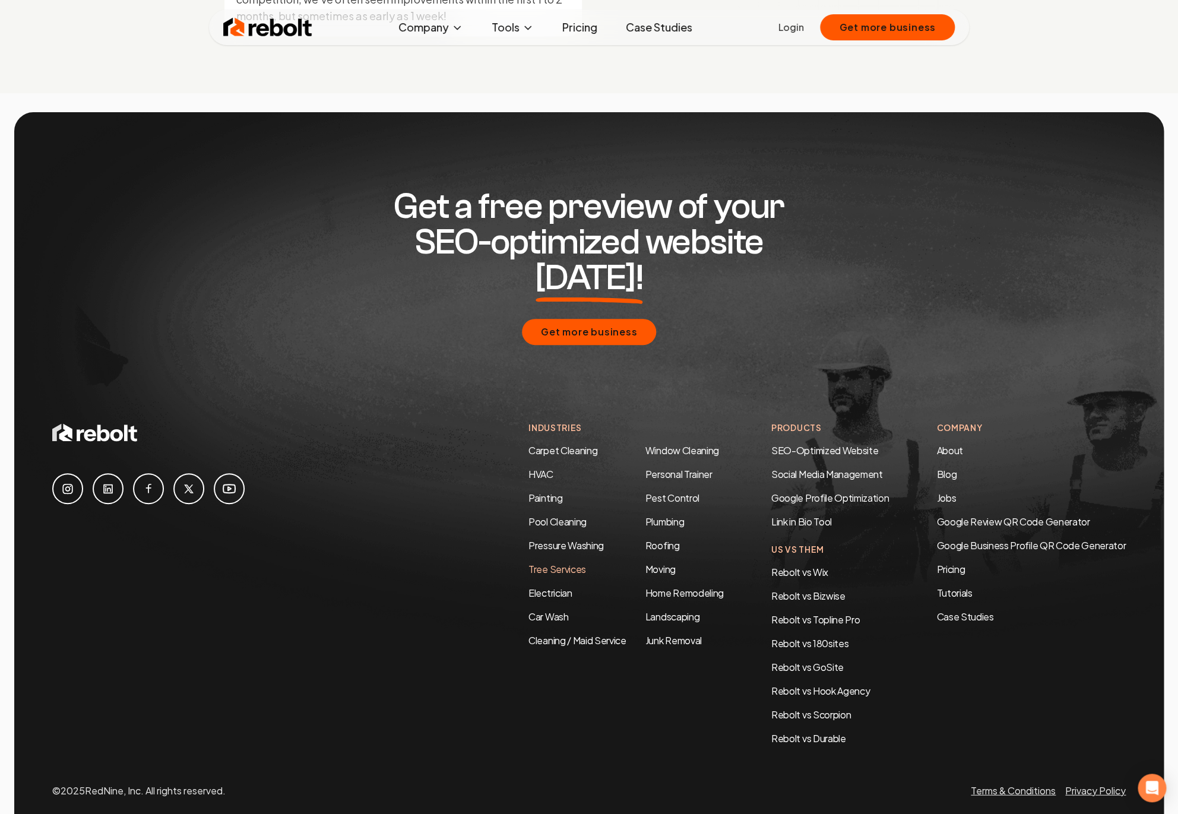
click at [534, 562] on link "Tree Services" at bounding box center [558, 568] width 58 height 12
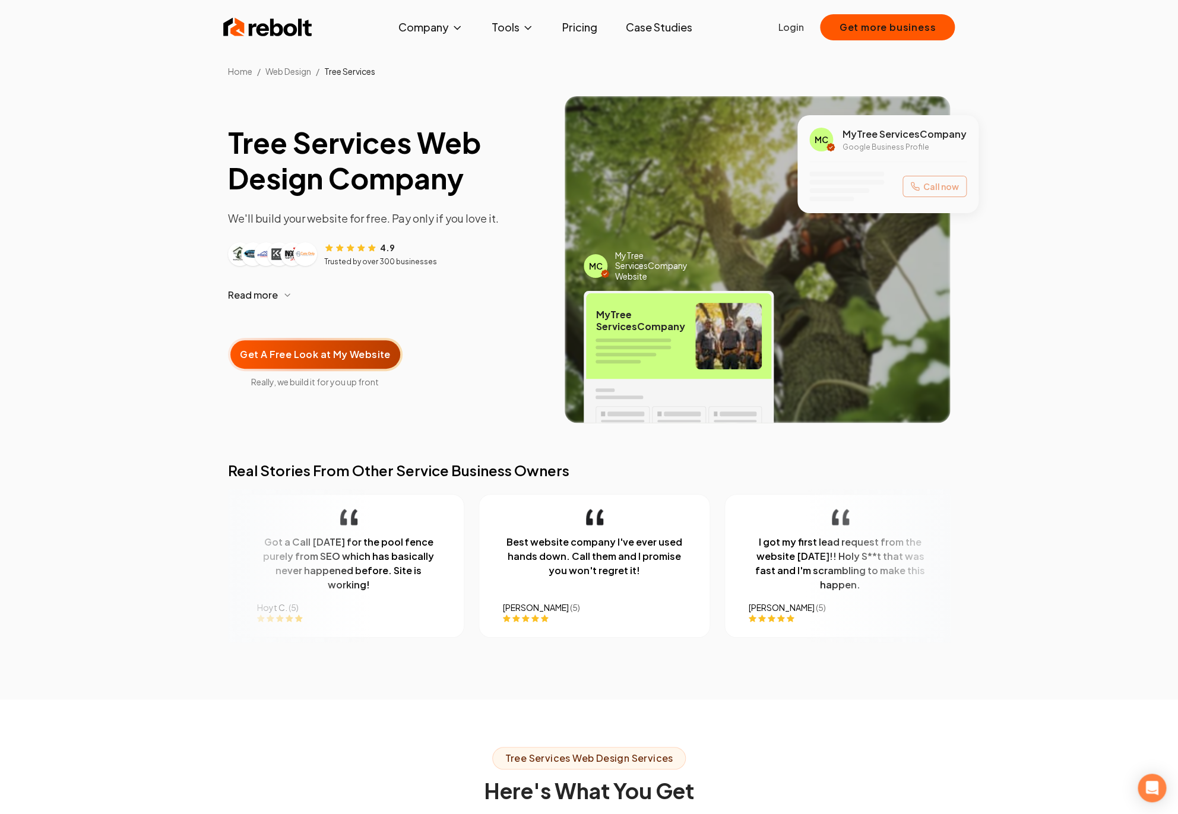
click at [260, 292] on span "Read more" at bounding box center [253, 295] width 50 height 14
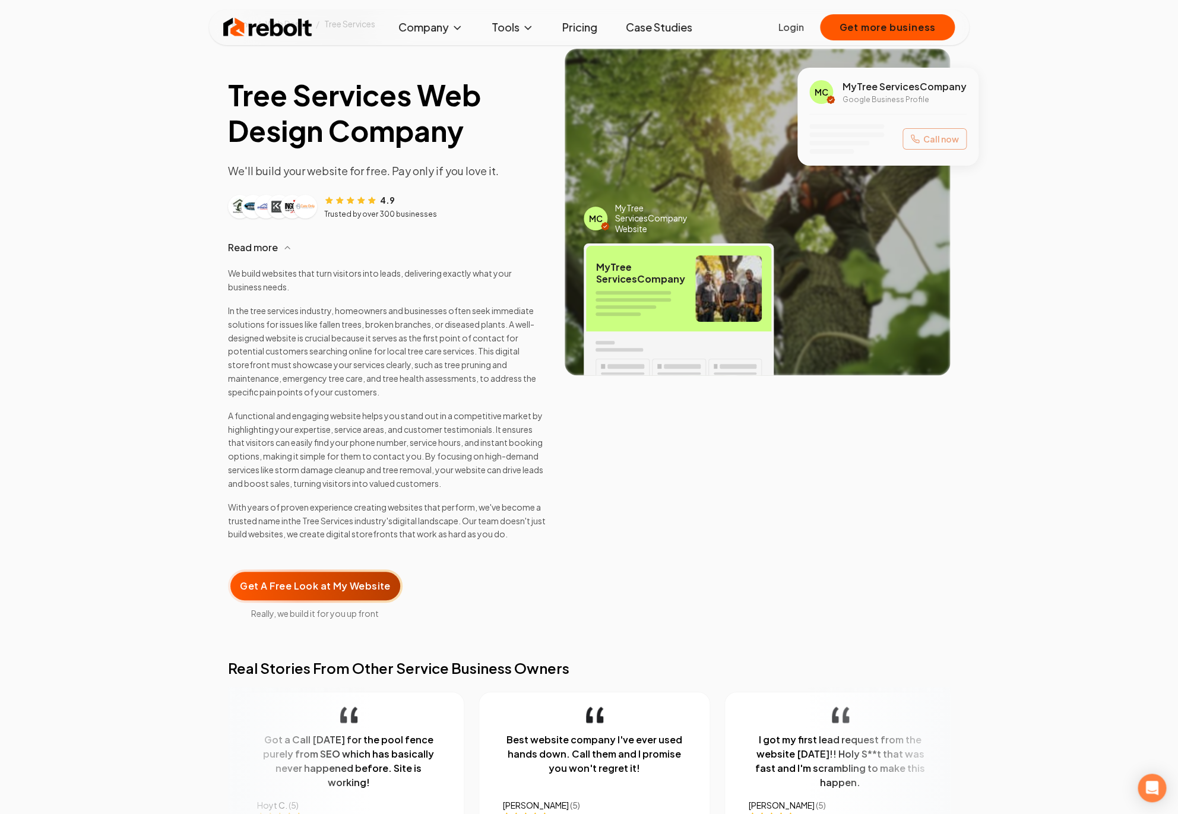
scroll to position [52, 0]
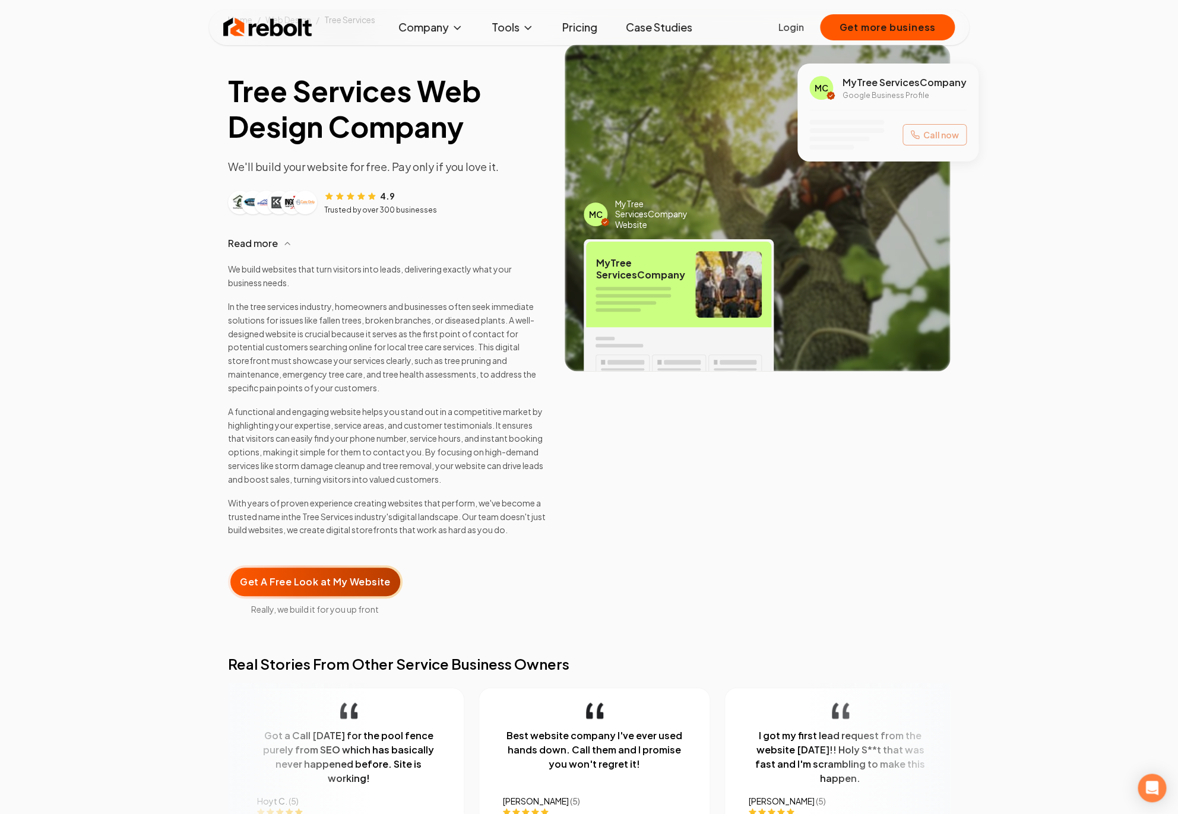
click at [269, 245] on span "Read more" at bounding box center [253, 243] width 50 height 14
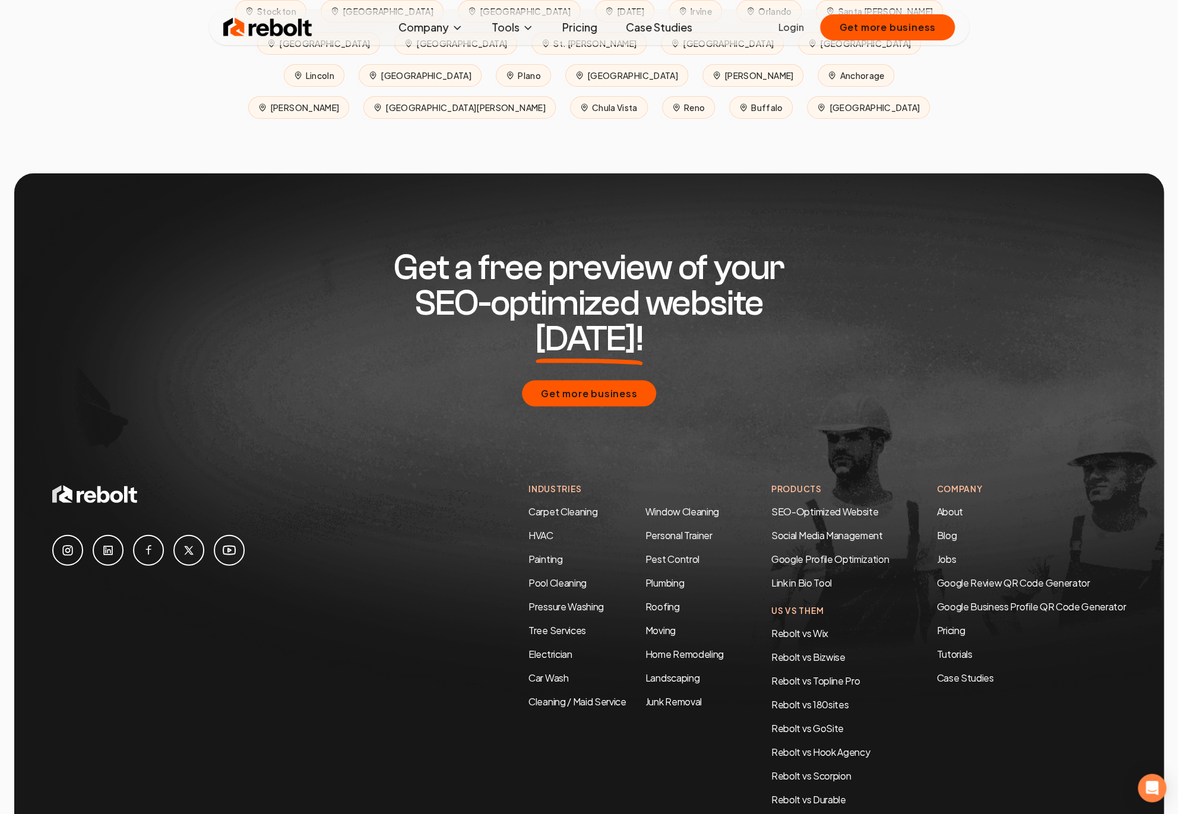
scroll to position [5751, 0]
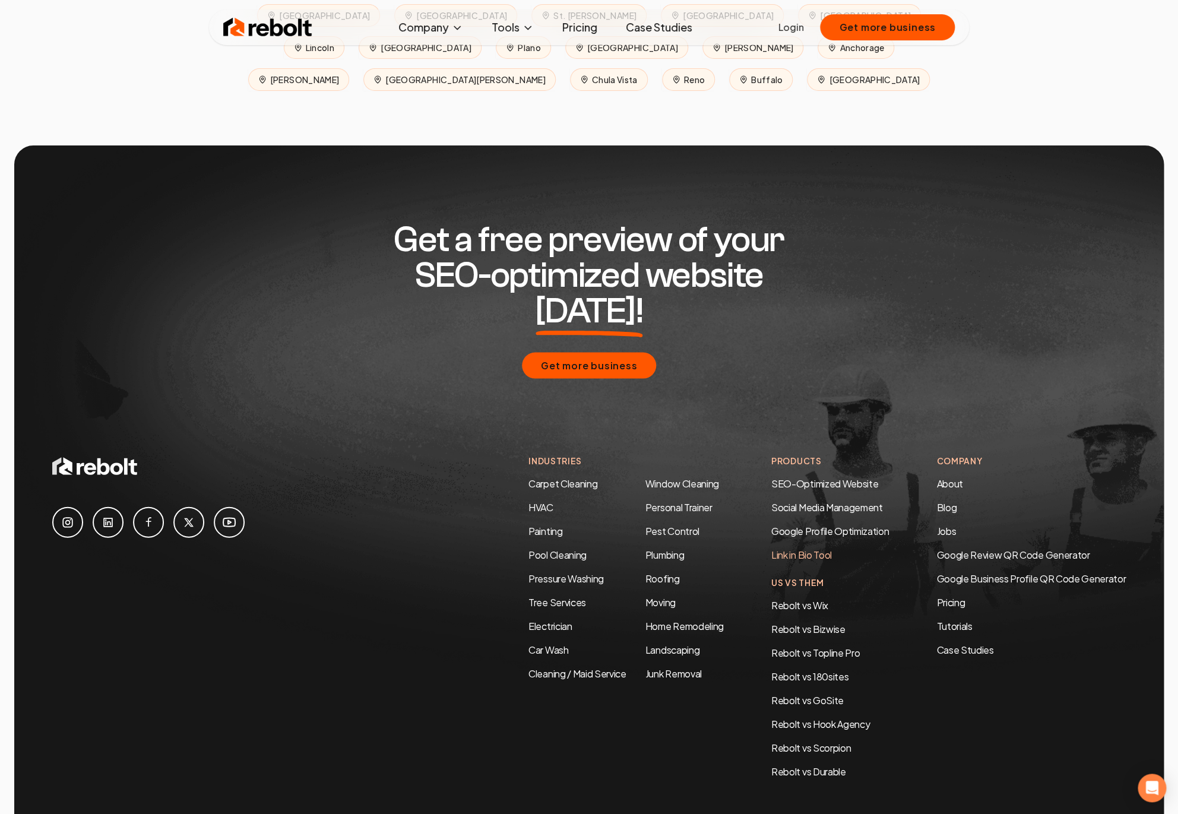
click at [815, 548] on link "Link in Bio Tool" at bounding box center [801, 554] width 61 height 12
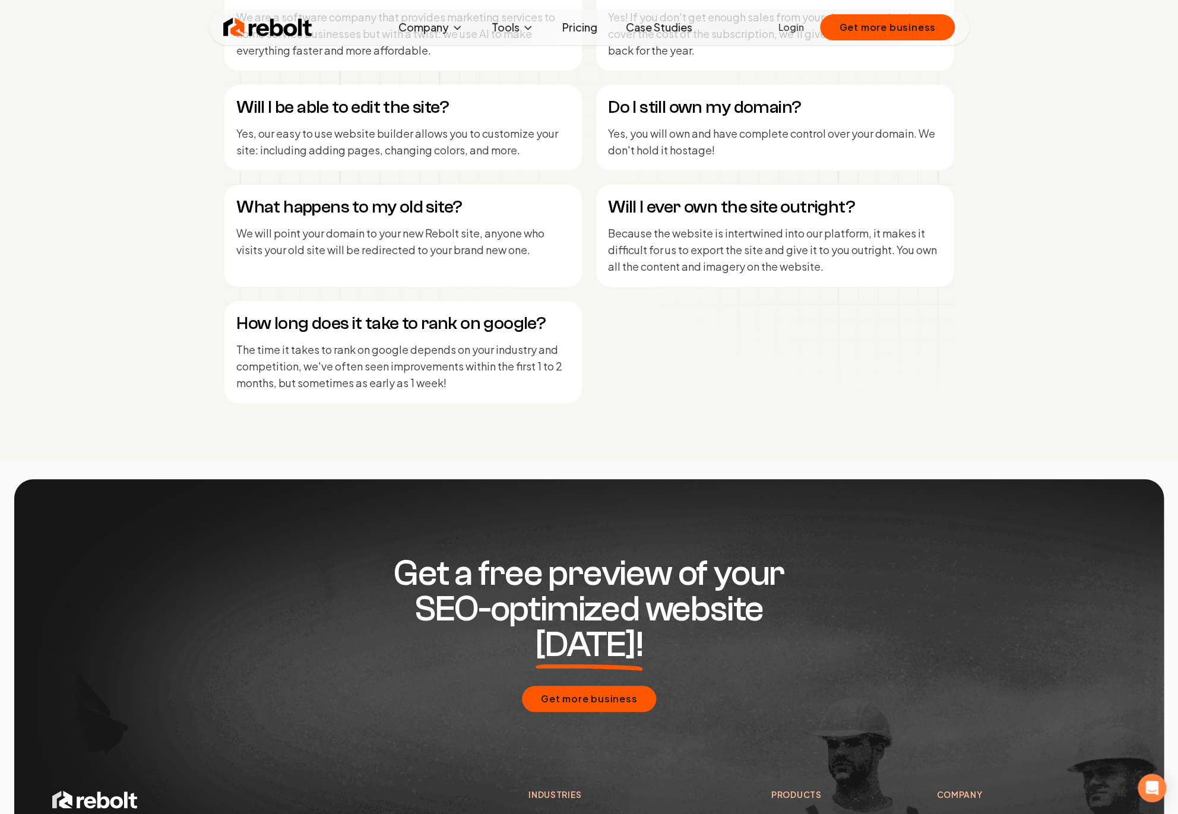
scroll to position [5723, 0]
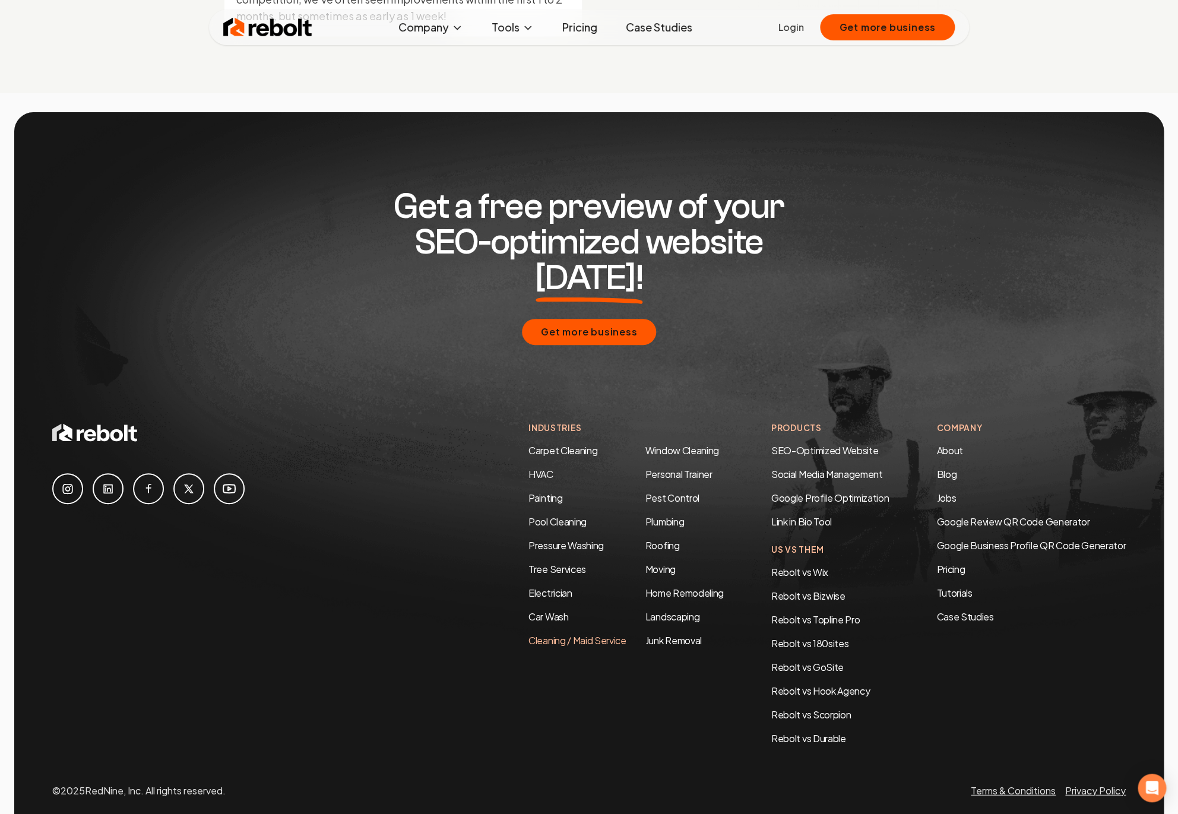
click at [577, 634] on link "Cleaning / Maid Service" at bounding box center [578, 640] width 98 height 12
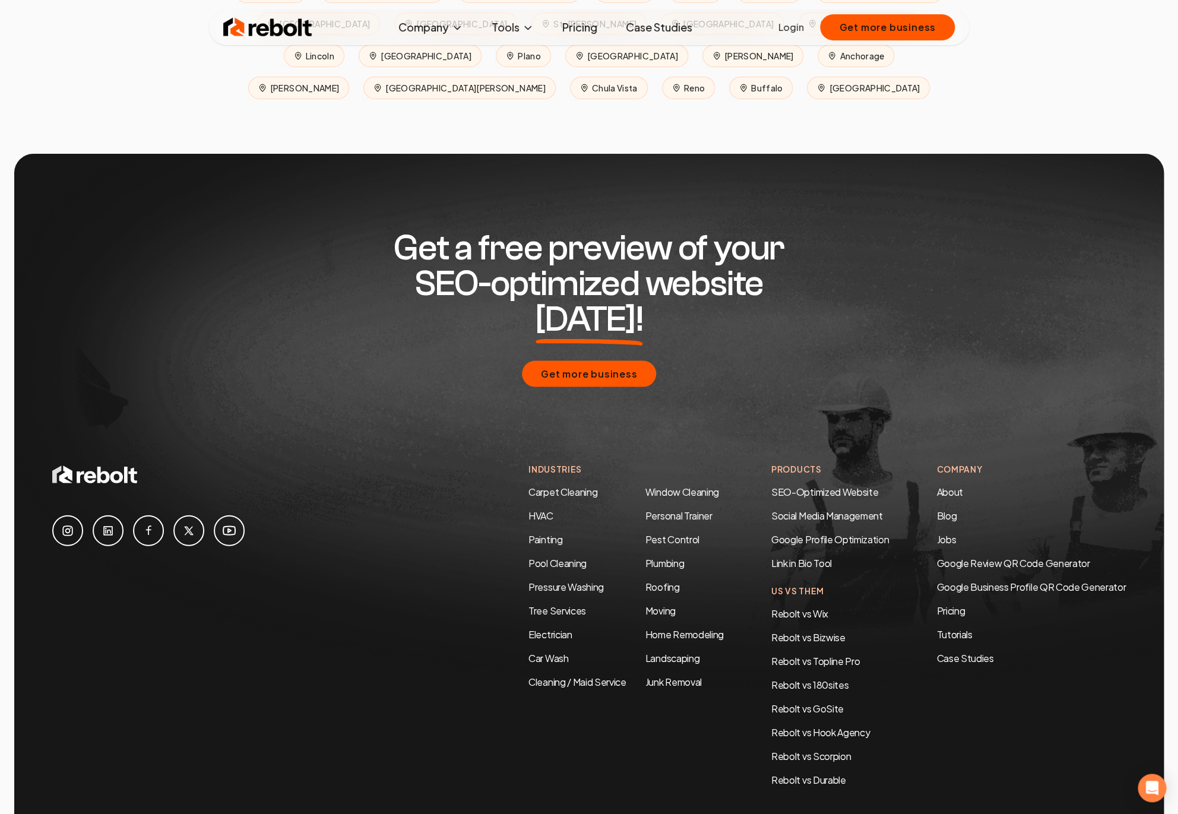
scroll to position [5809, 0]
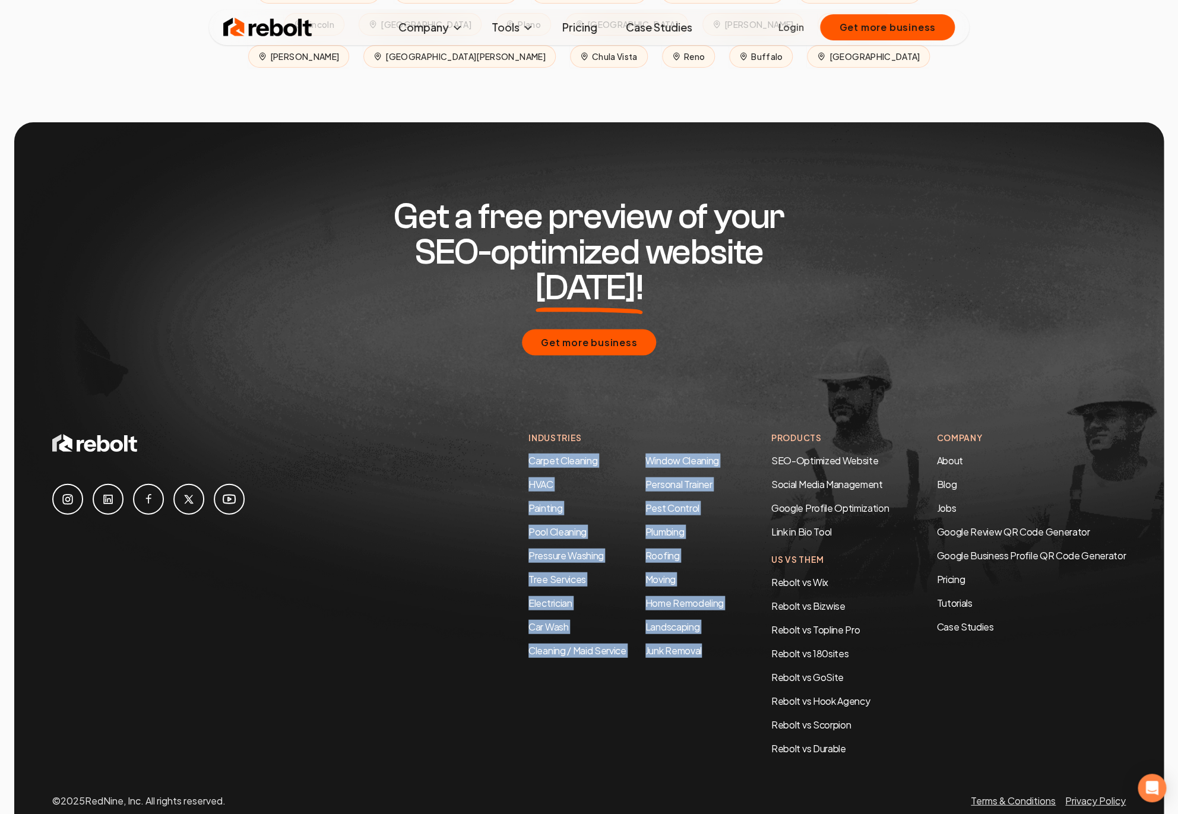
drag, startPoint x: 510, startPoint y: 411, endPoint x: 706, endPoint y: 606, distance: 277.1
click at [706, 606] on div "Industries Carpet Cleaning HVAC Painting Pool Cleaning Pressure Washing Tree Se…" at bounding box center [589, 593] width 1074 height 324
copy div "Carpet Cleaning HVAC Painting Pool Cleaning Pressure Washing Tree Services Elec…"
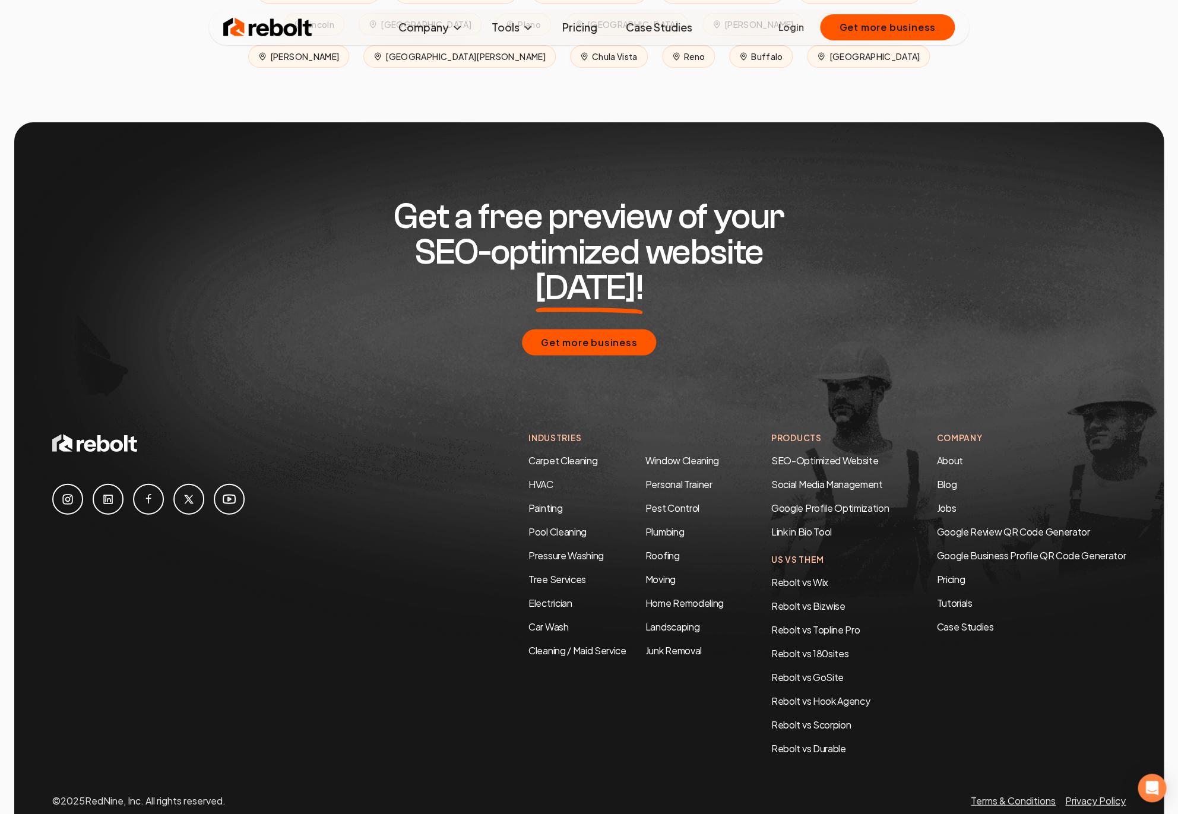
click at [412, 431] on div "Industries Carpet Cleaning HVAC Painting Pool Cleaning Pressure Washing Tree Se…" at bounding box center [589, 593] width 1074 height 324
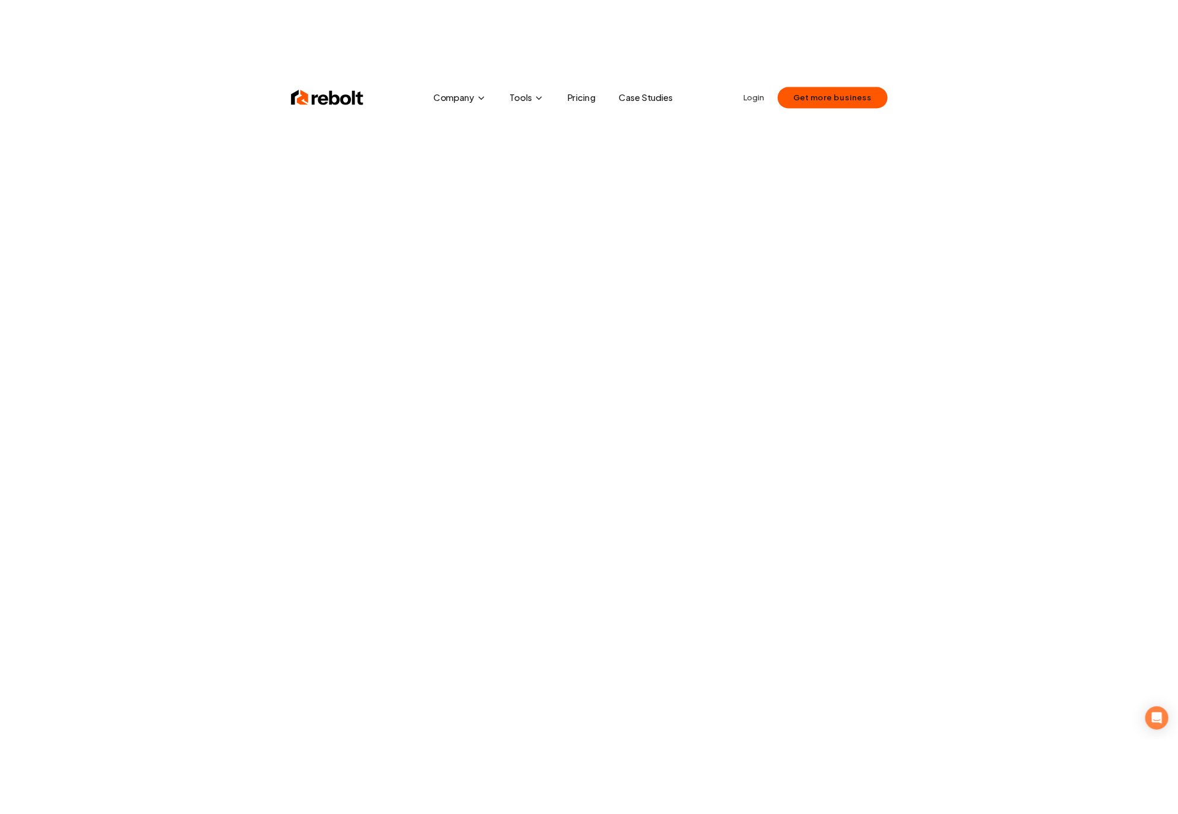
scroll to position [11, 0]
